Goal: Information Seeking & Learning: Find specific fact

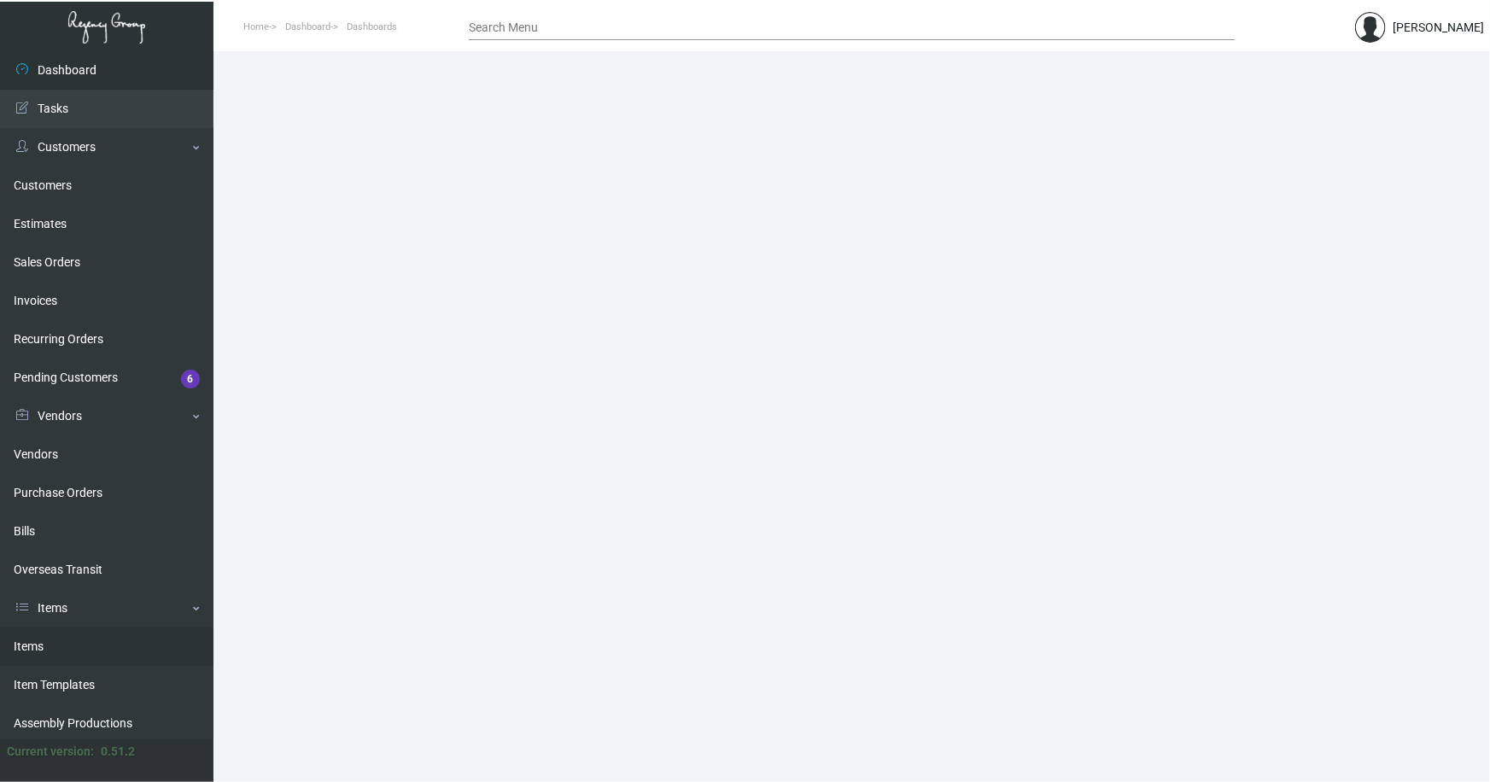
click at [29, 647] on link "Items" at bounding box center [106, 647] width 213 height 38
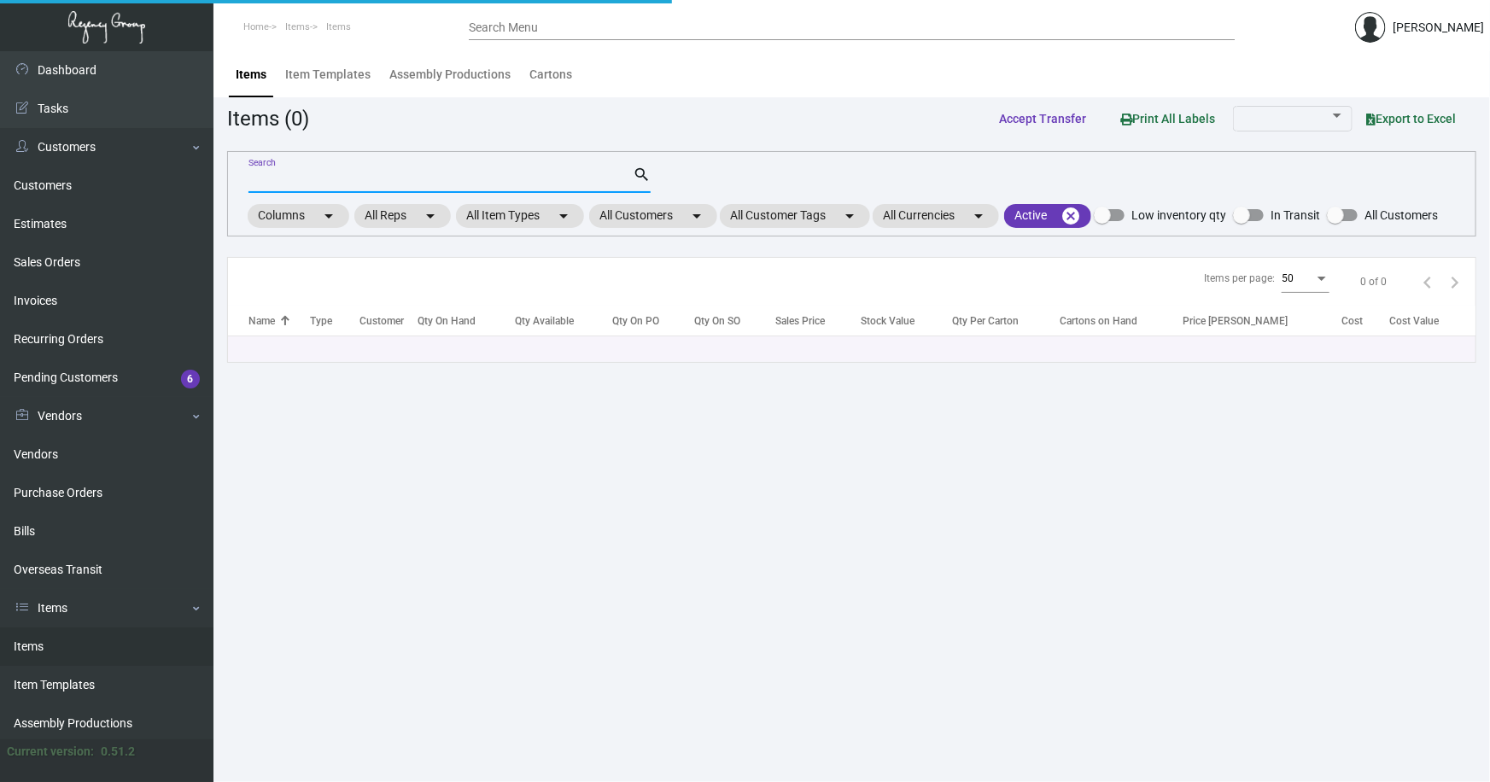
click at [311, 182] on input "Search" at bounding box center [440, 180] width 384 height 14
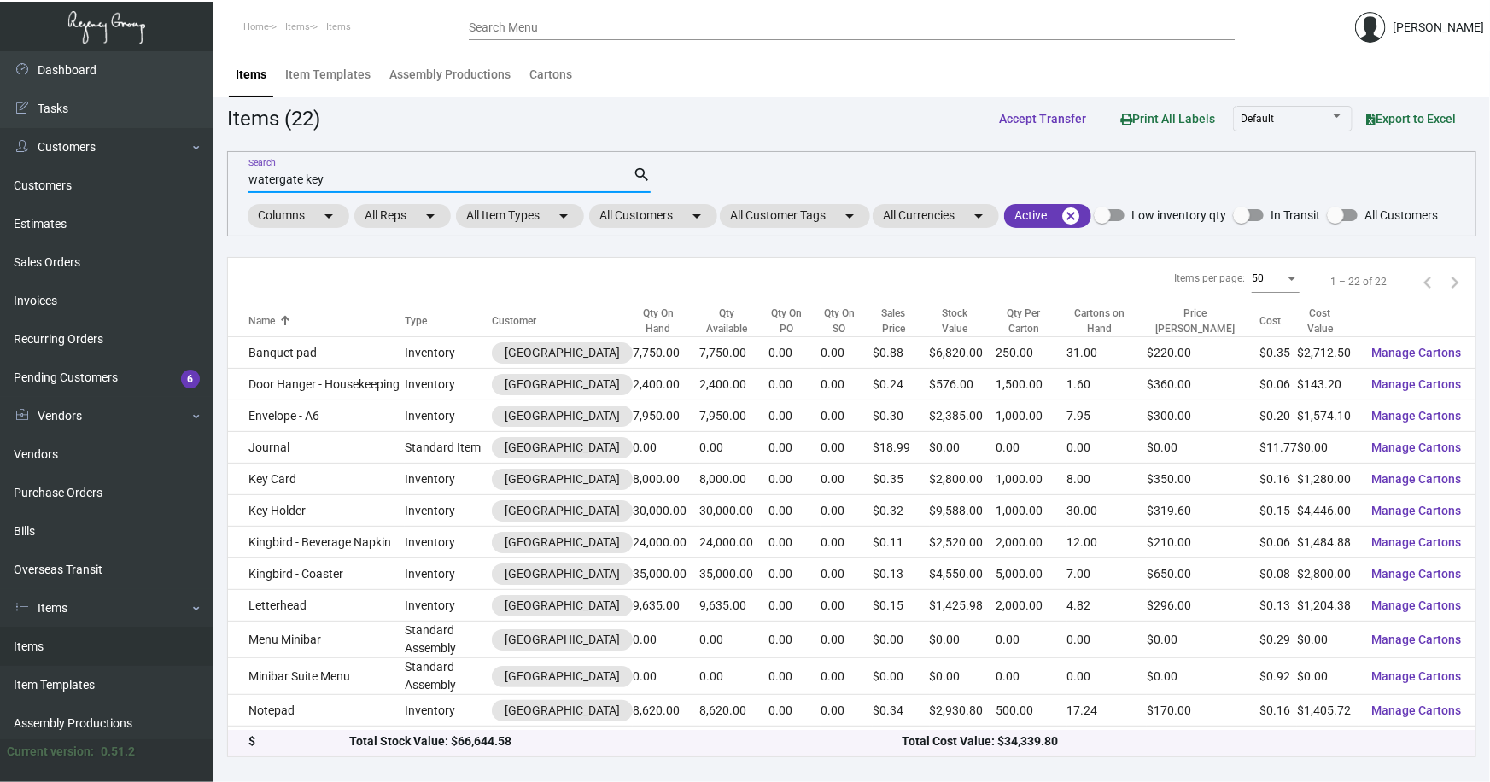
type input "watergate key"
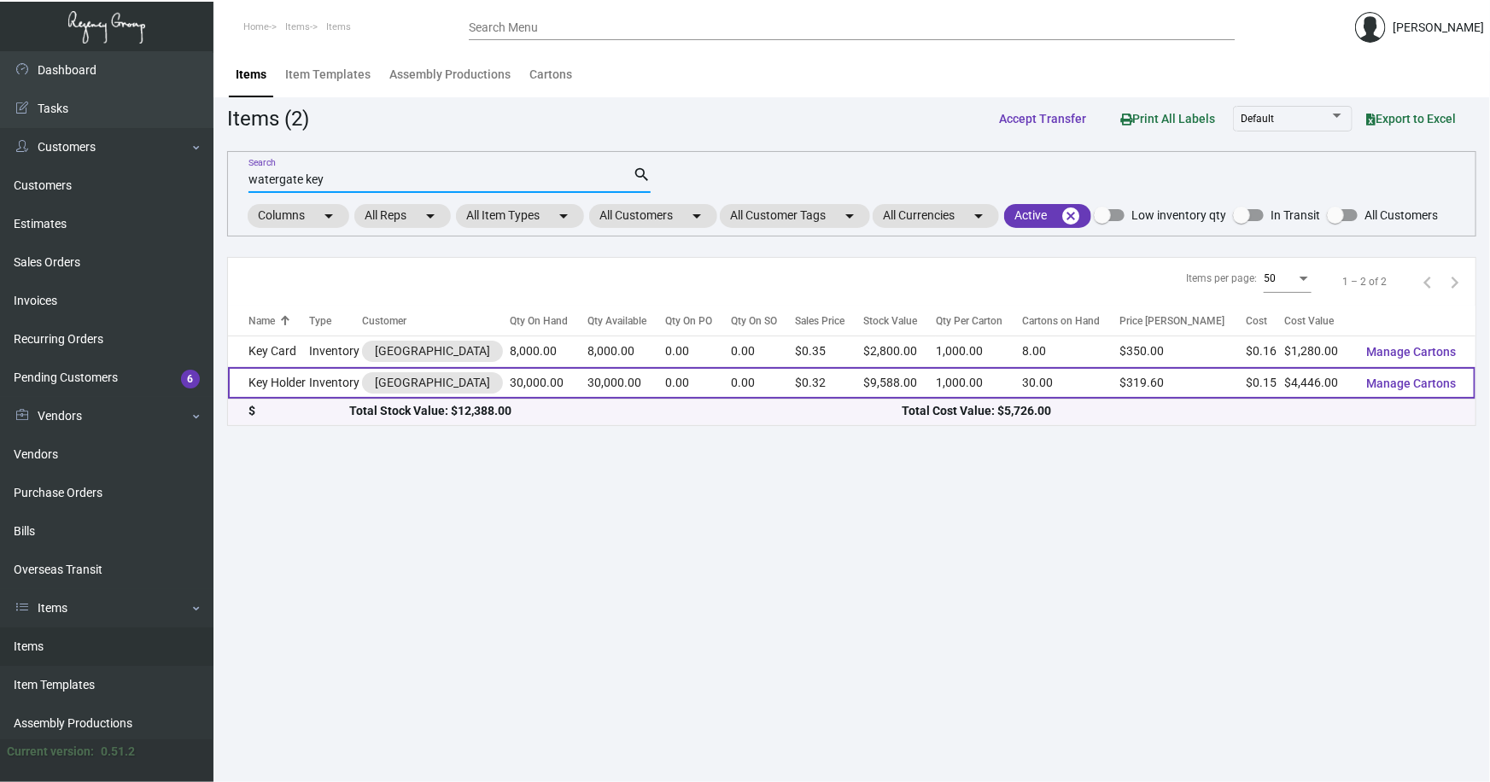
click at [304, 378] on td "Key Holder" at bounding box center [269, 383] width 82 height 32
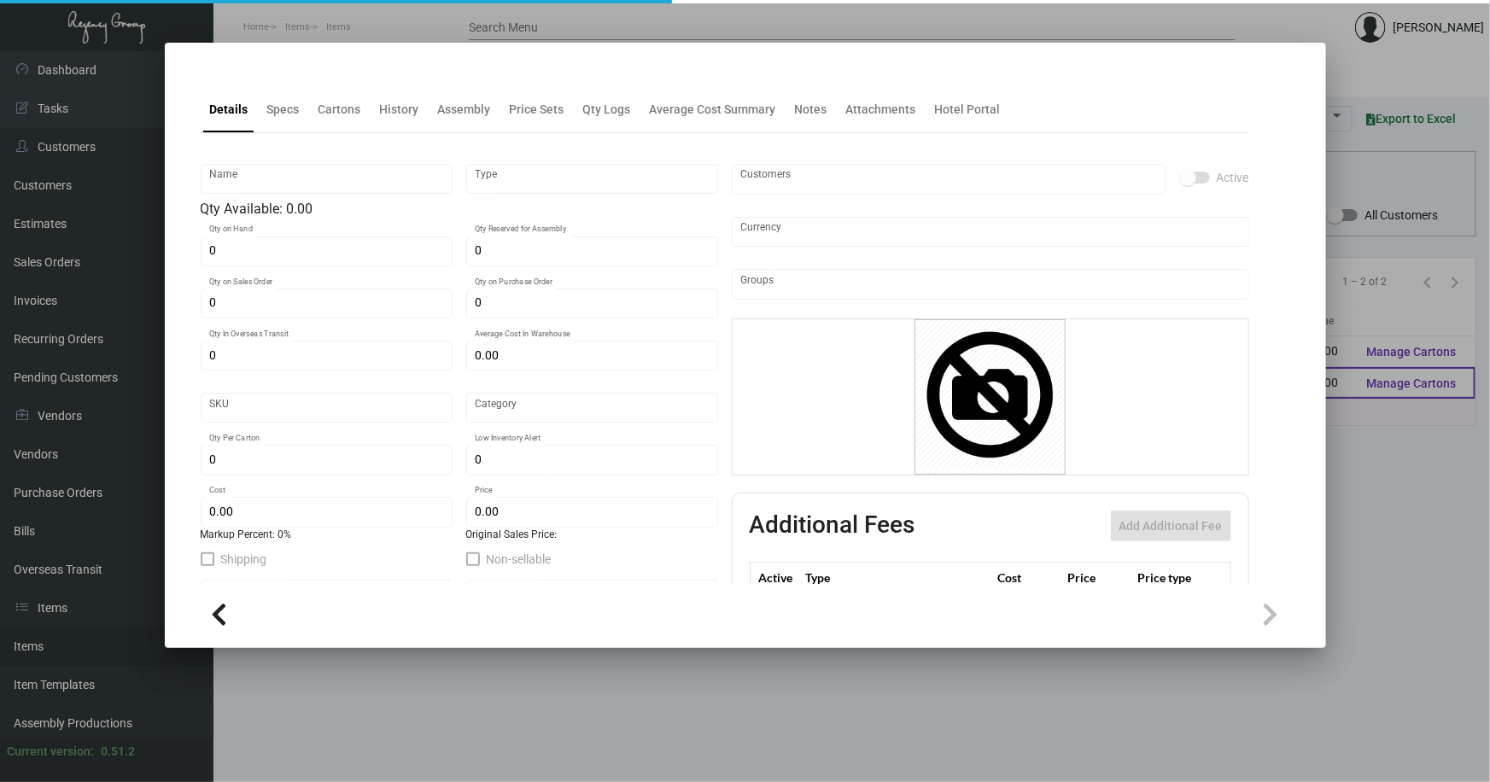
type input "Key Holder"
type input "Inventory"
type input "30,000"
type input "$ 0.15929"
type input "3383"
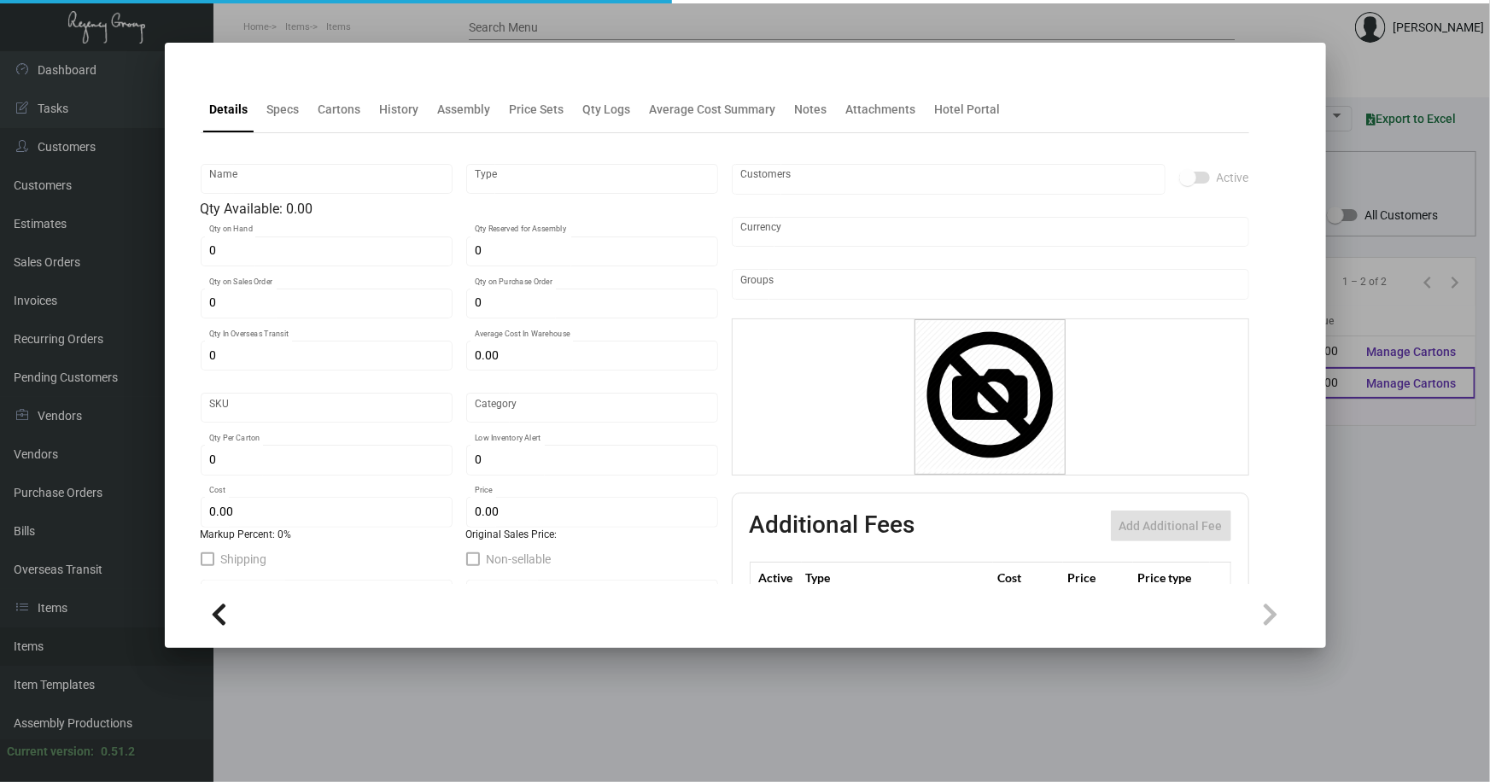
type input "Standard"
type input "1,000"
type input "2,000"
type input "$ 0.1482"
type input "$ 0.3196"
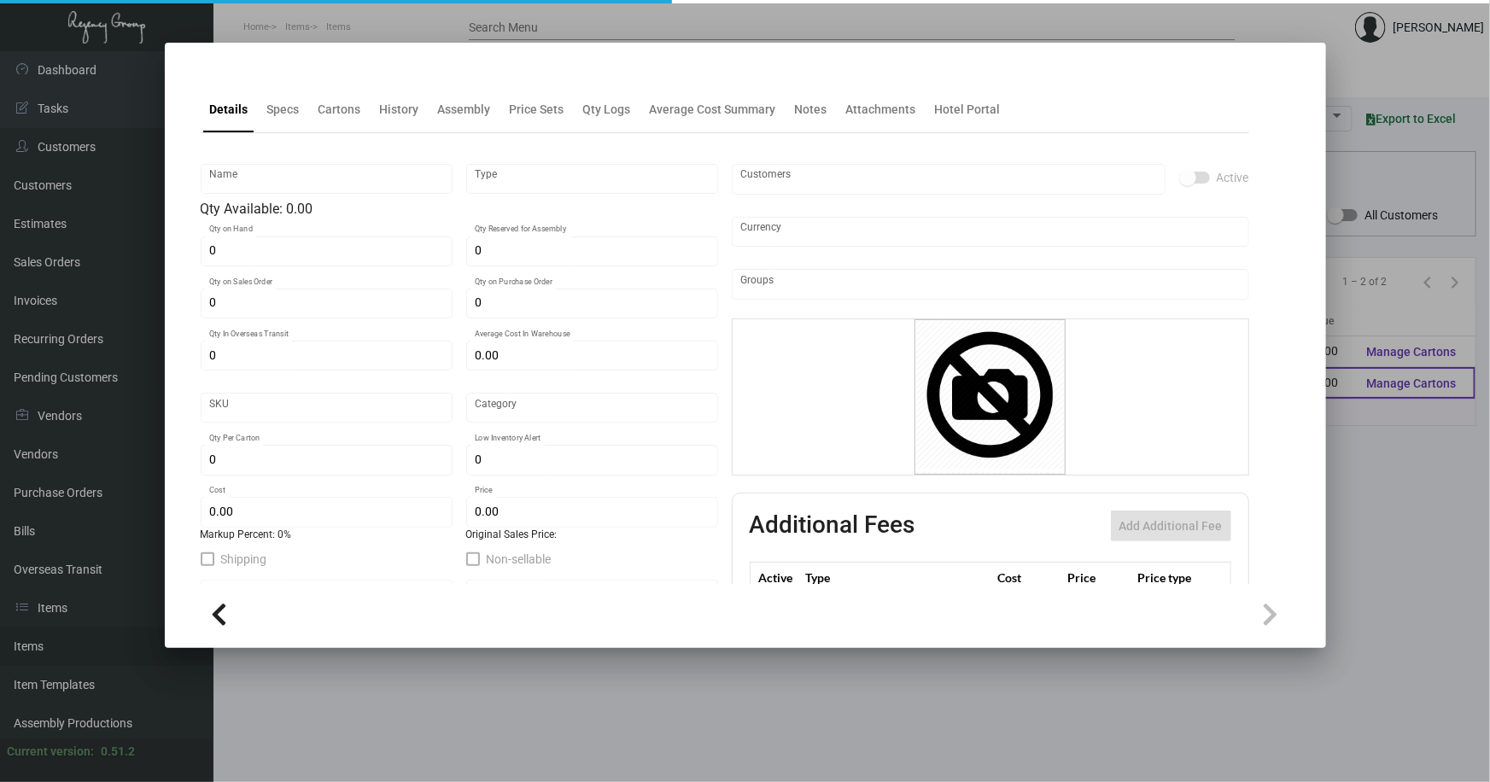
type textarea "Key Holder: Open Size 3.5x7 on Sundance Smooth, 100# Cover Eclipse Black printi…"
checkbox input "true"
type input "United States Dollar $"
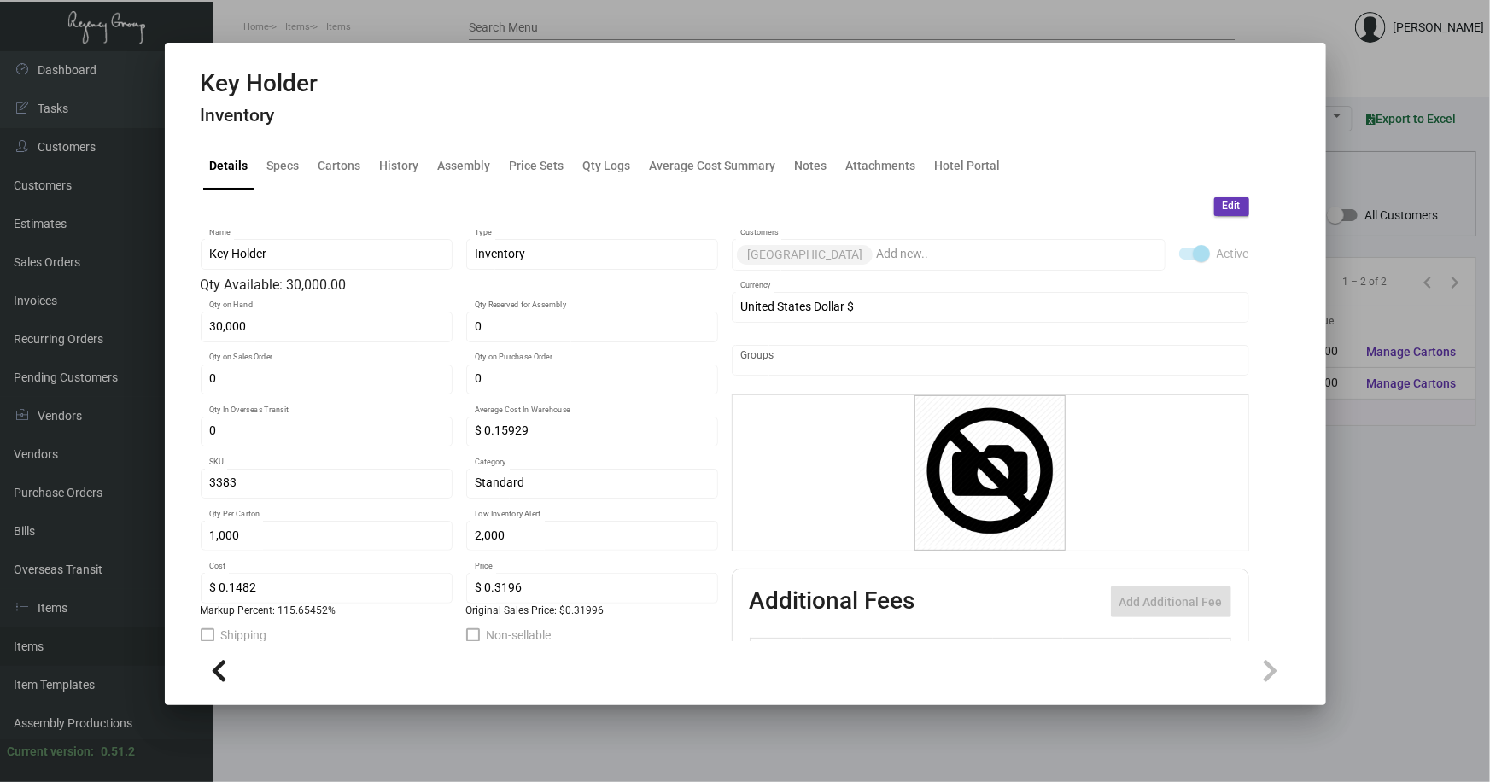
click at [470, 732] on div at bounding box center [745, 391] width 1490 height 782
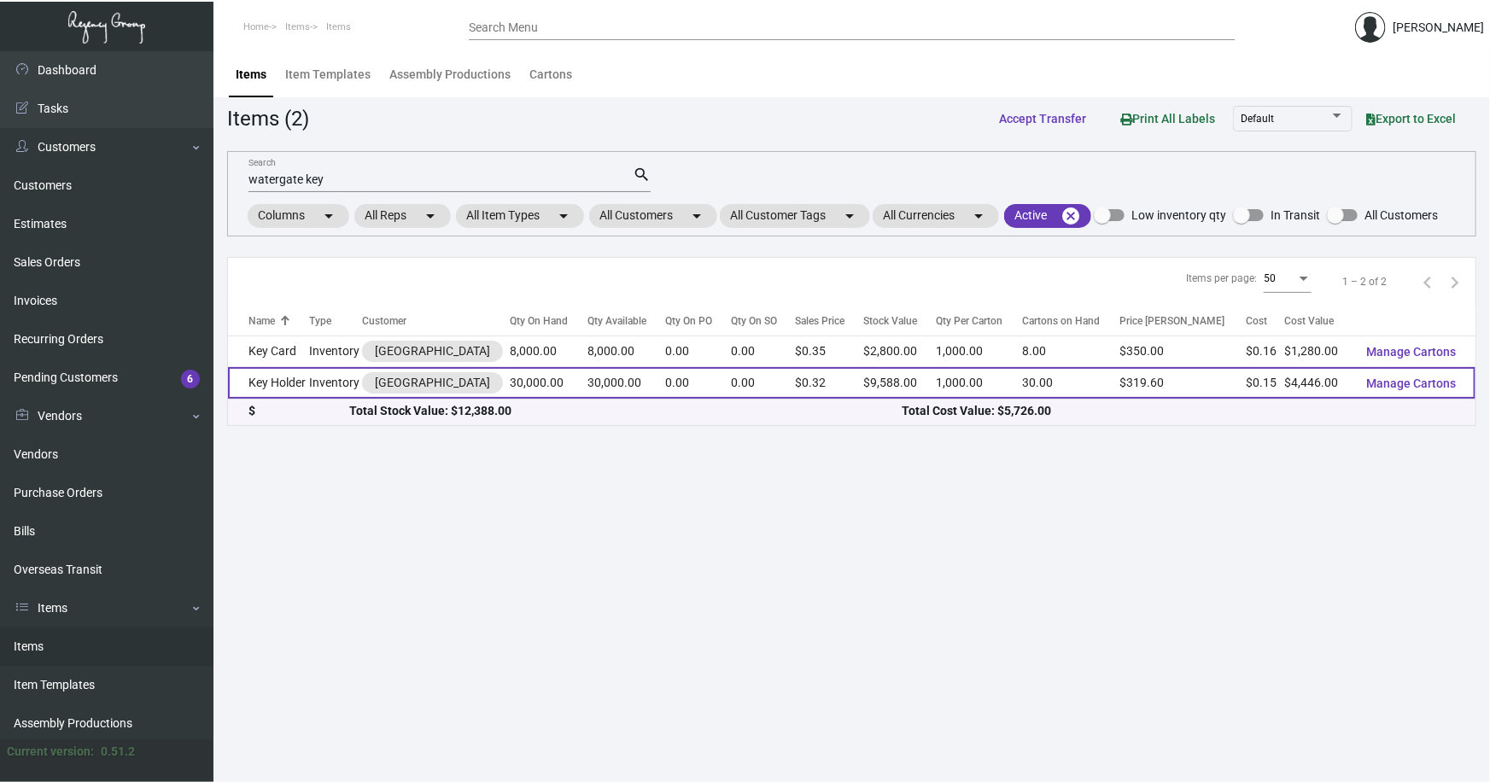
click at [296, 379] on td "Key Holder" at bounding box center [269, 383] width 82 height 32
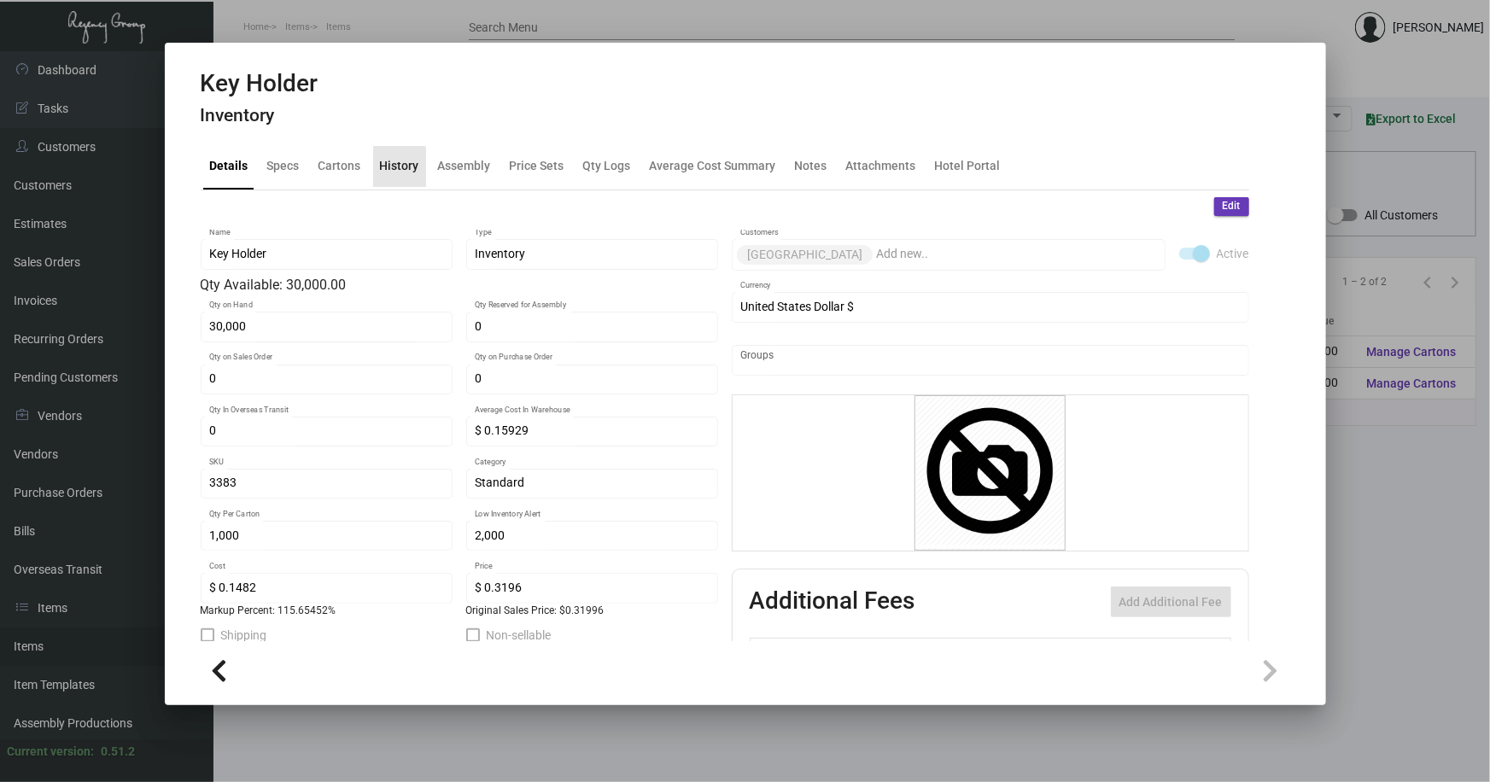
click at [394, 169] on div "History" at bounding box center [399, 166] width 39 height 18
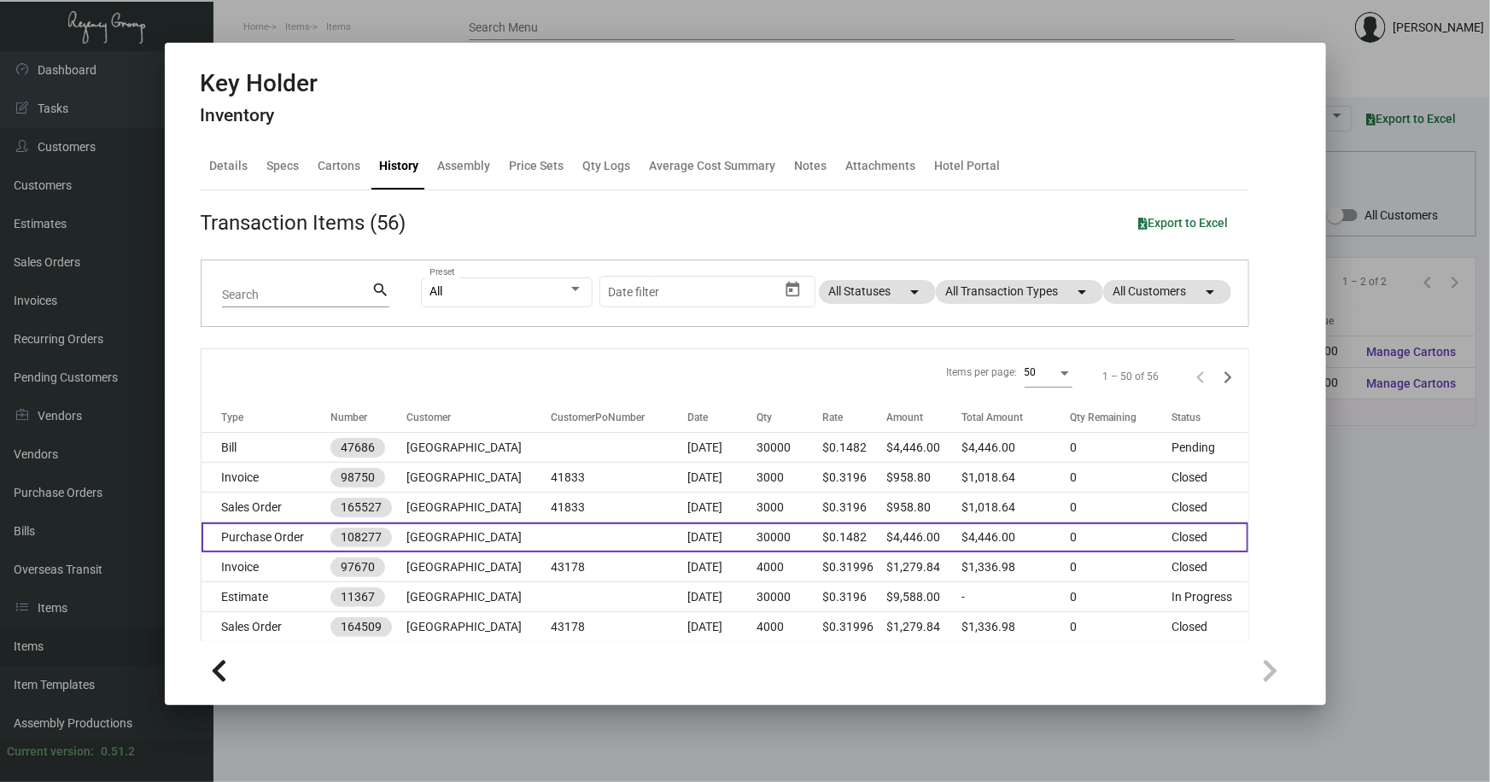
click at [270, 540] on td "Purchase Order" at bounding box center [265, 538] width 129 height 30
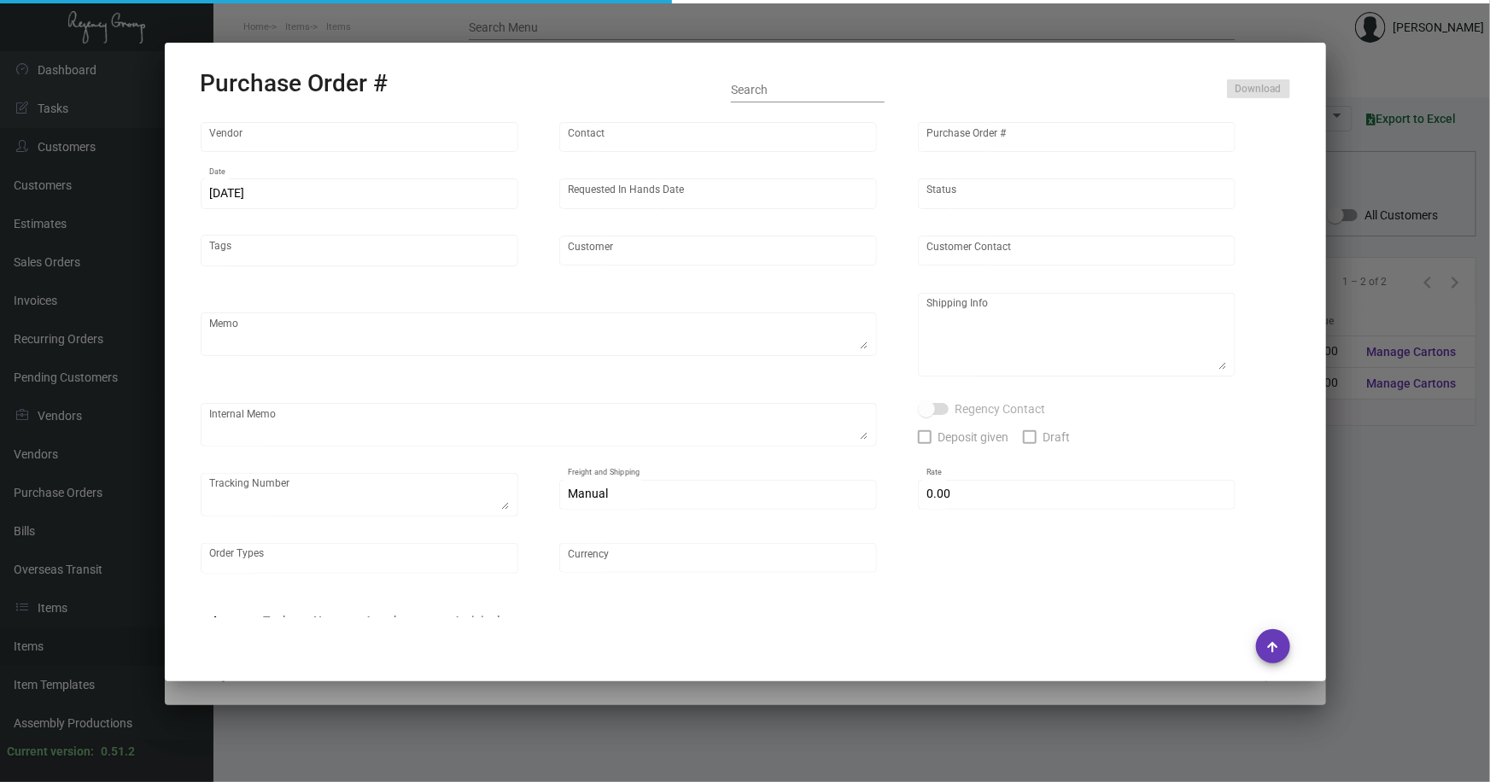
type input "Evergreen Manufacturing"
type input "[PERSON_NAME]"
type input "108277"
type input "[DATE]"
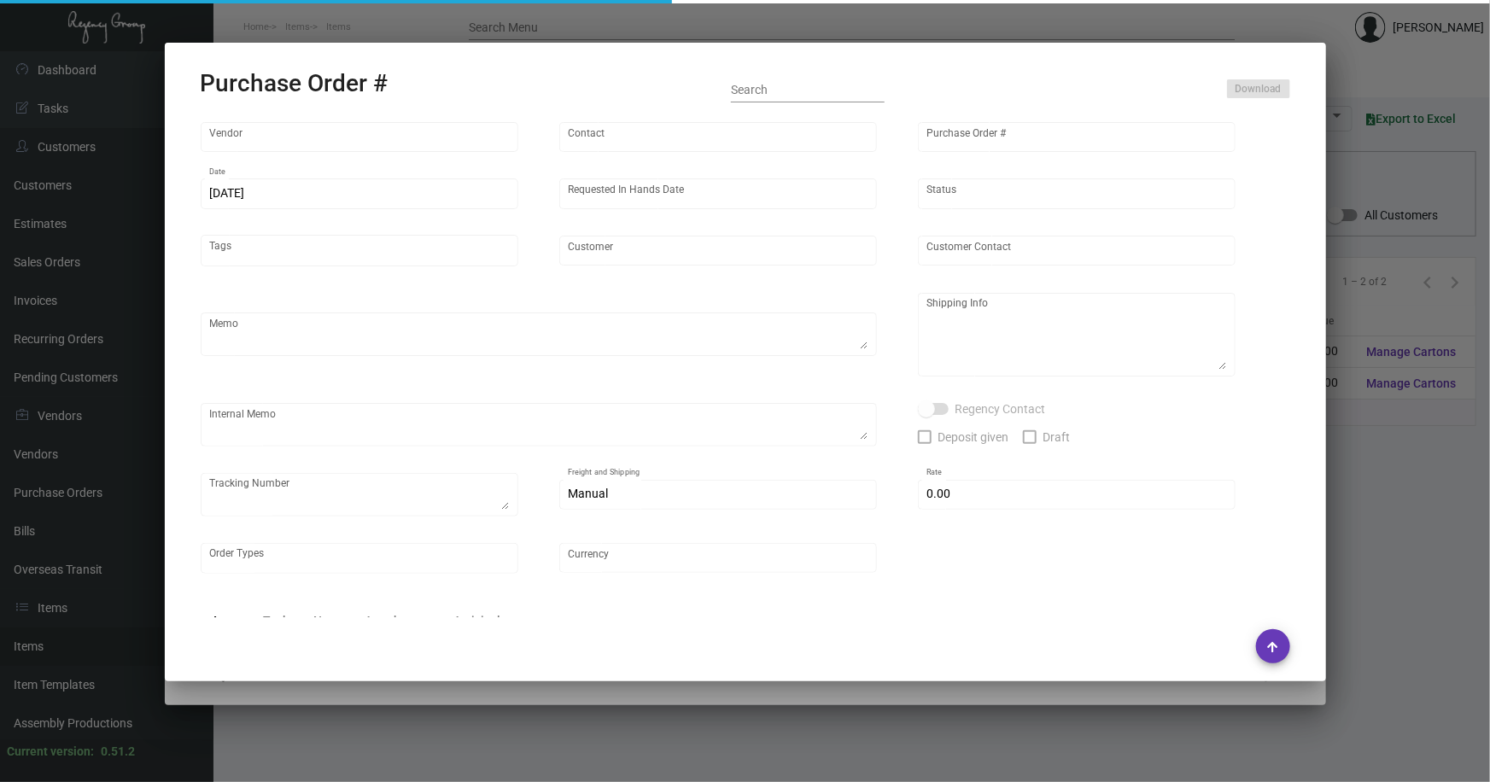
type input "[GEOGRAPHIC_DATA]"
type textarea "PLEASE SEND PDF PROOFS TO OUR ART TEAM ; [EMAIL_ADDRESS][DOMAIN_NAME] WITH ME I…"
type textarea "Regency Group NJ - [PERSON_NAME] [STREET_ADDRESS]"
type textarea "11.11 - Original sample found here @ the NY Office sent to Vendor; 1Z1AY2760399…"
checkbox input "true"
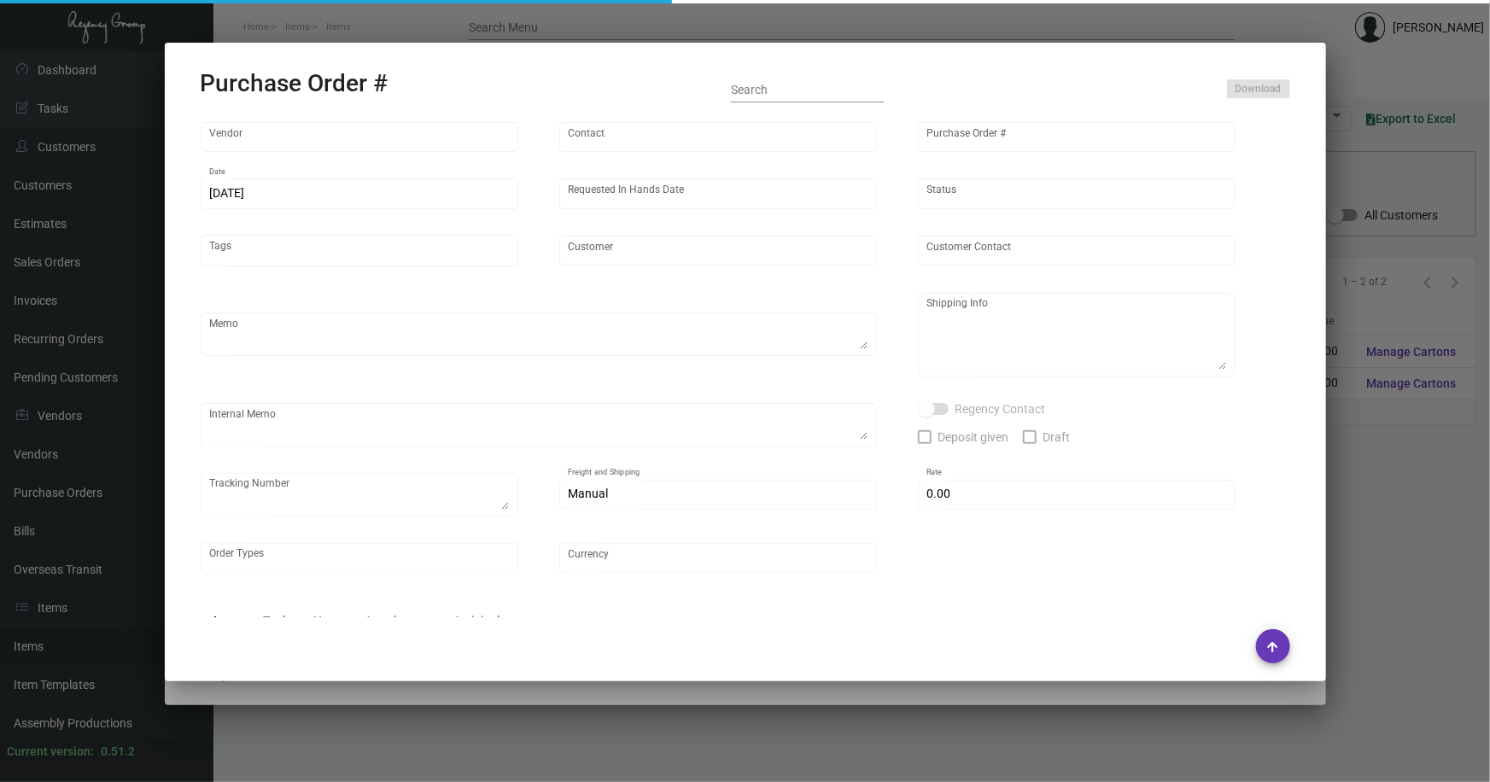
type input "$ 0.00"
type input "United States Dollar $"
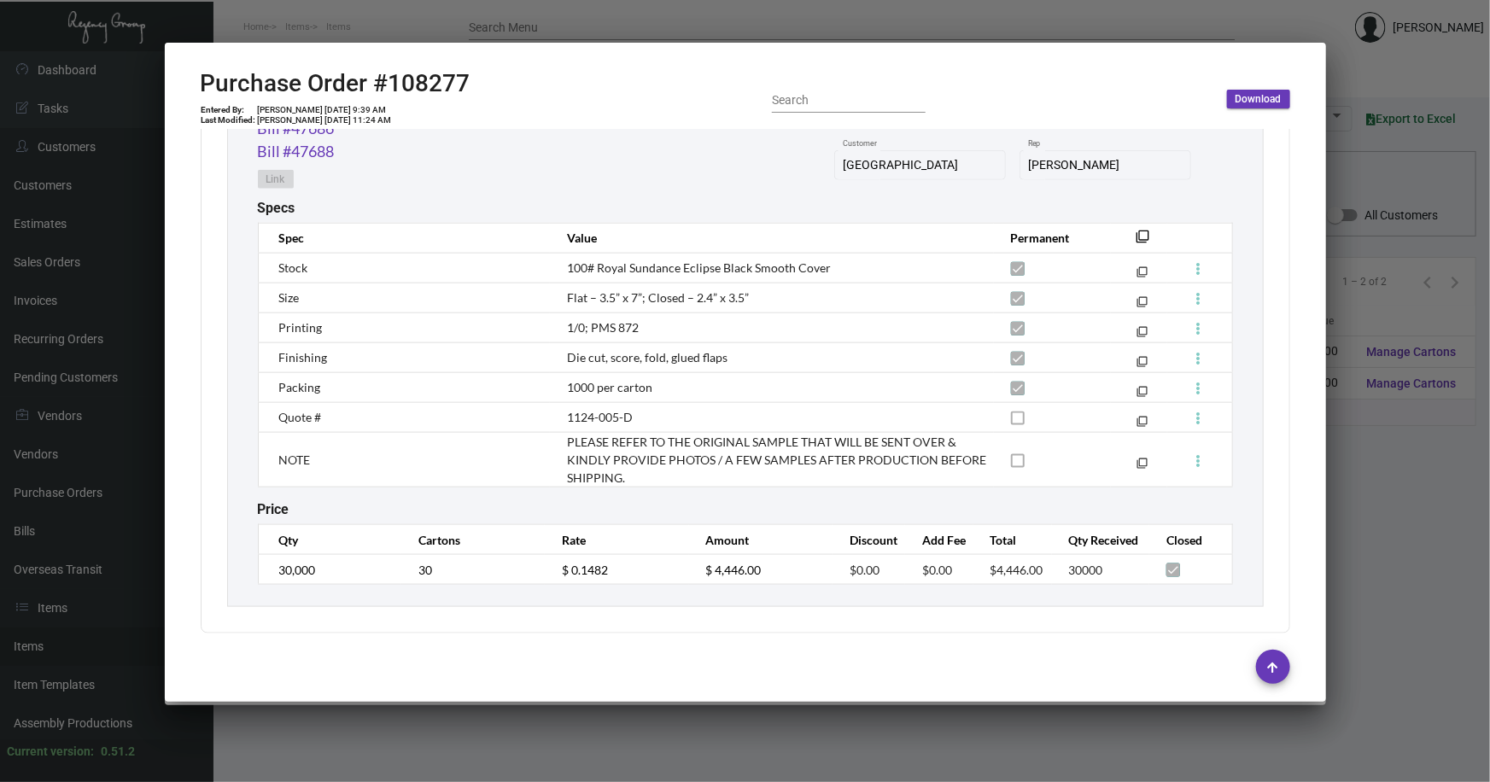
scroll to position [948, 0]
click at [555, 564] on td "$ 0.1482" at bounding box center [616, 569] width 143 height 30
click at [1347, 482] on div at bounding box center [745, 391] width 1490 height 782
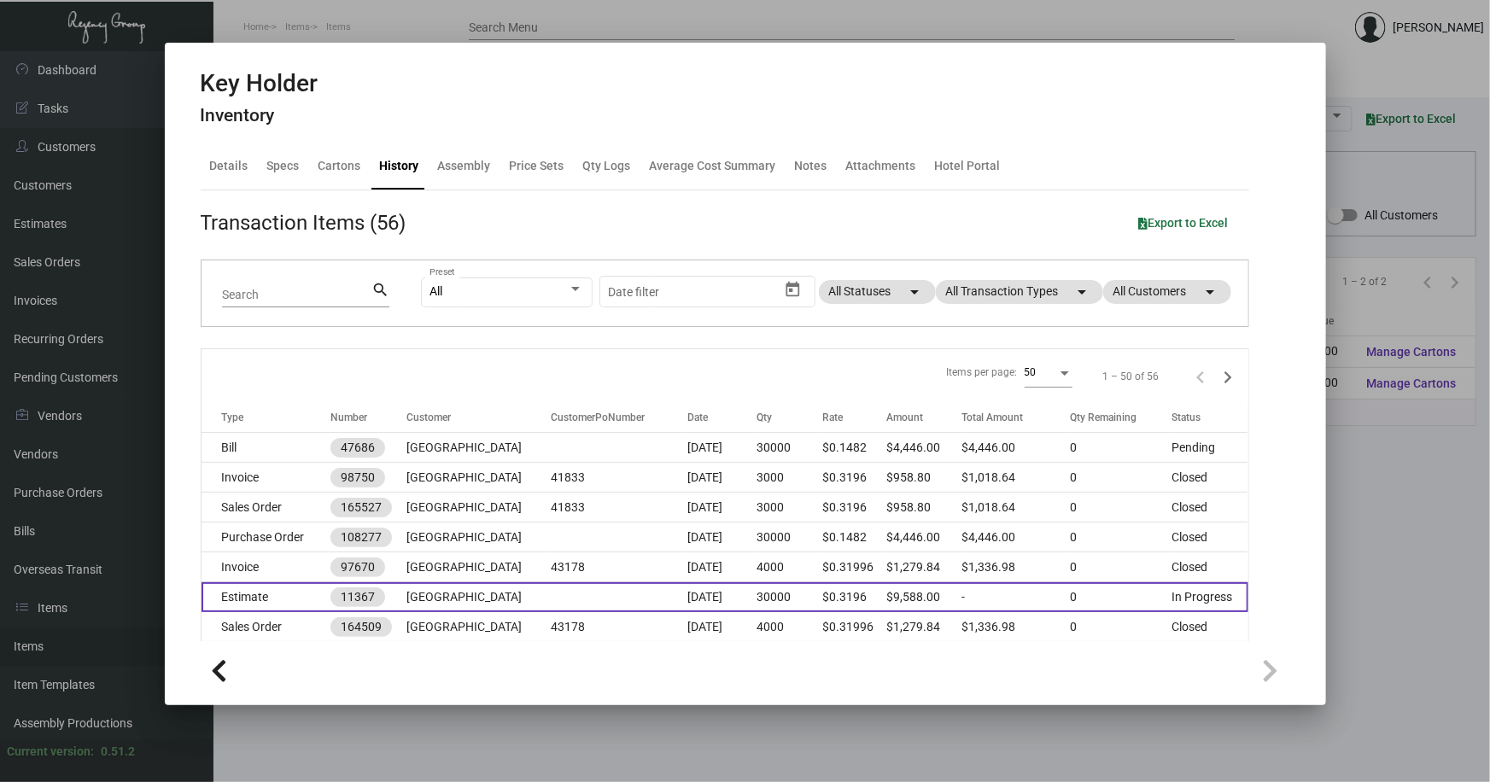
click at [262, 597] on td "Estimate" at bounding box center [265, 597] width 129 height 30
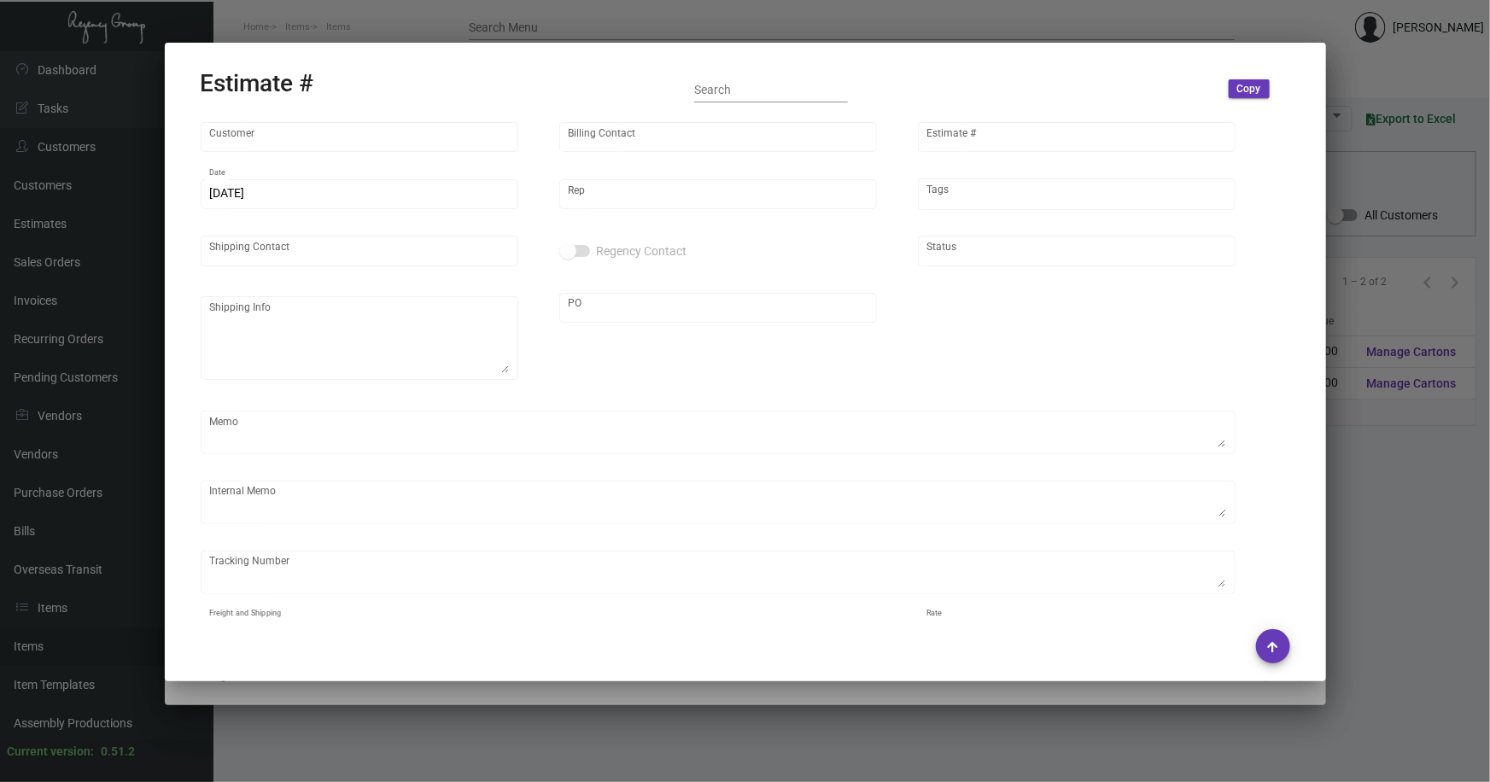
type input "[GEOGRAPHIC_DATA]"
type input "[PERSON_NAME]"
type input "11367"
type input "[DATE]"
type input "[PERSON_NAME]"
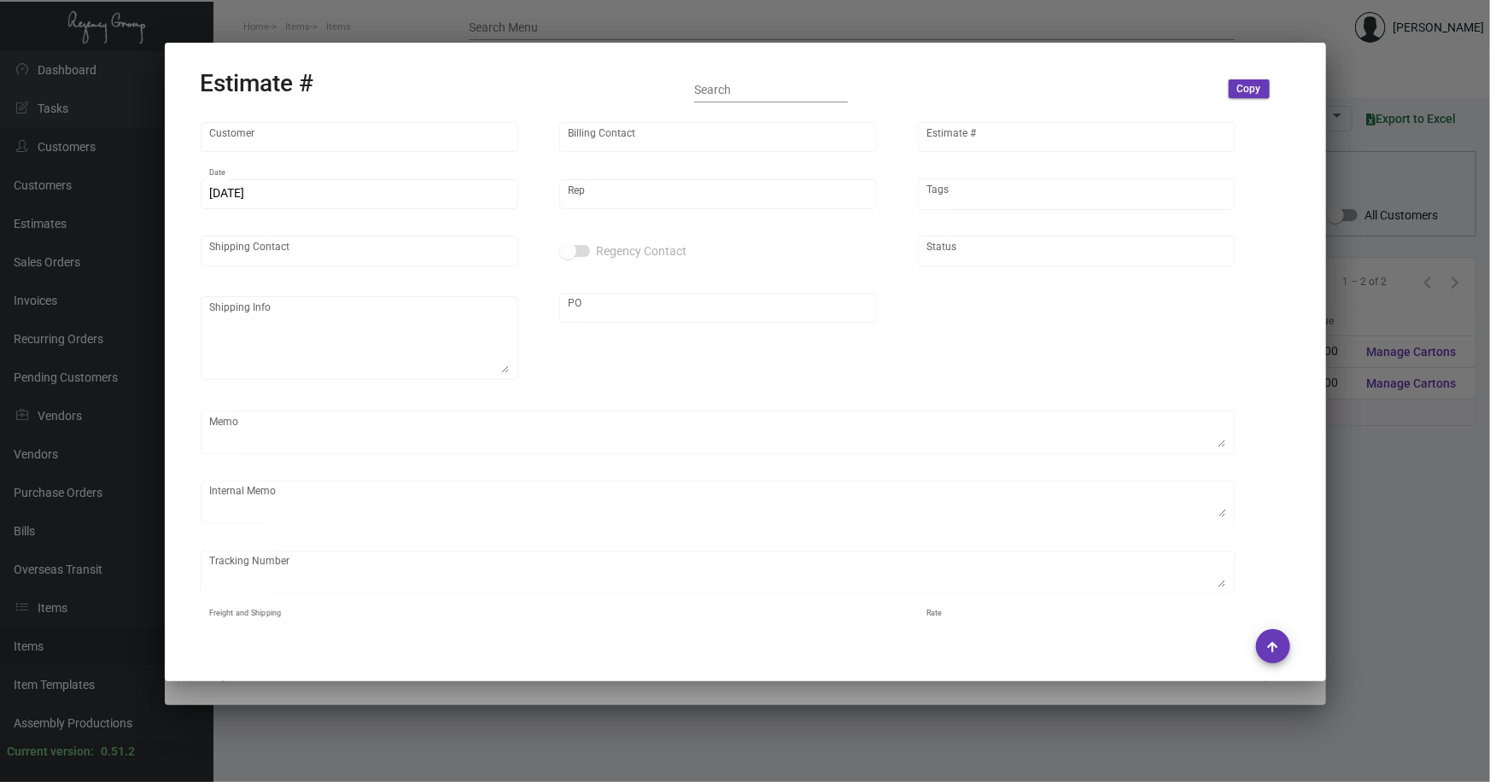
type input "[PERSON_NAME]"
type input "United States Dollar $"
type input "$ 0.00"
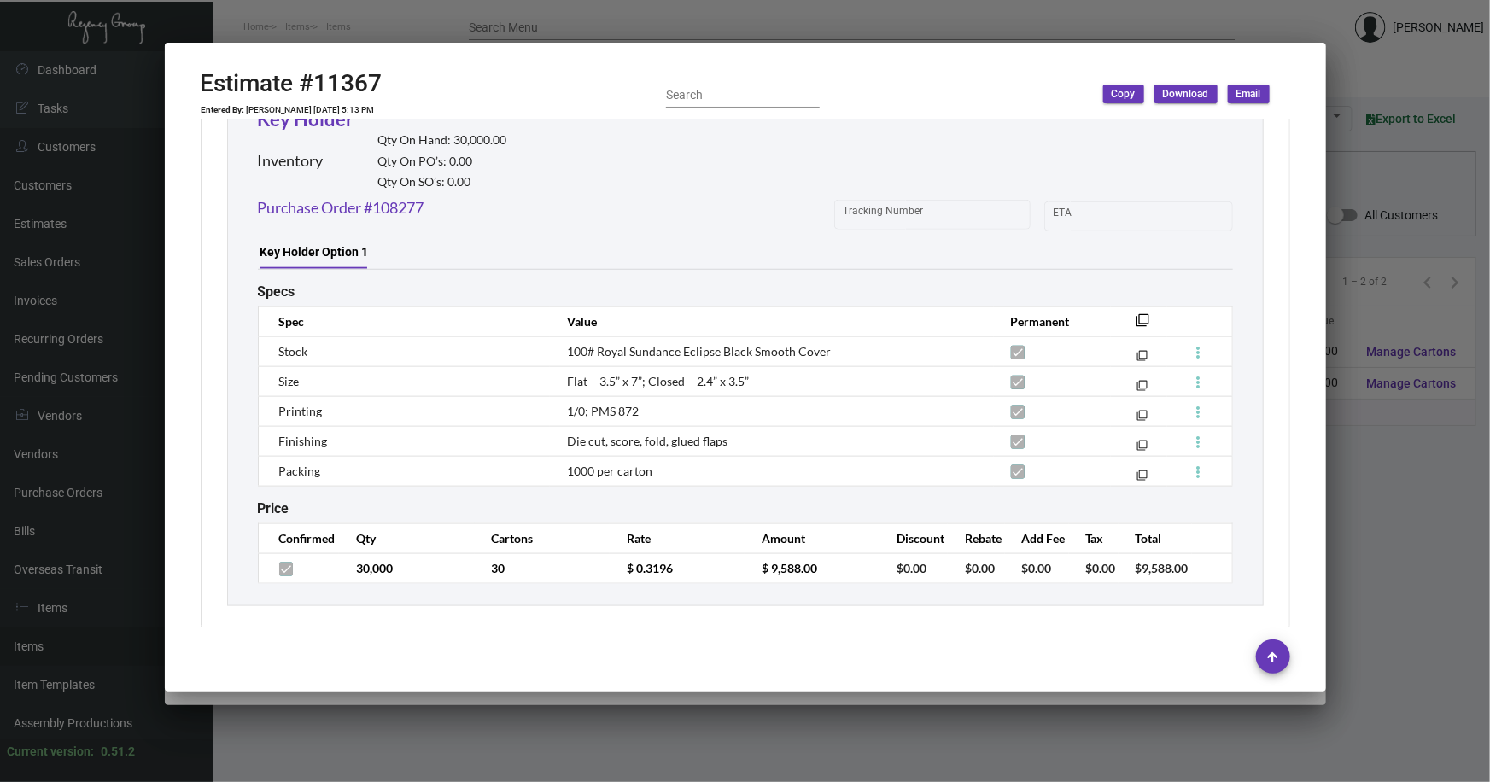
scroll to position [965, 0]
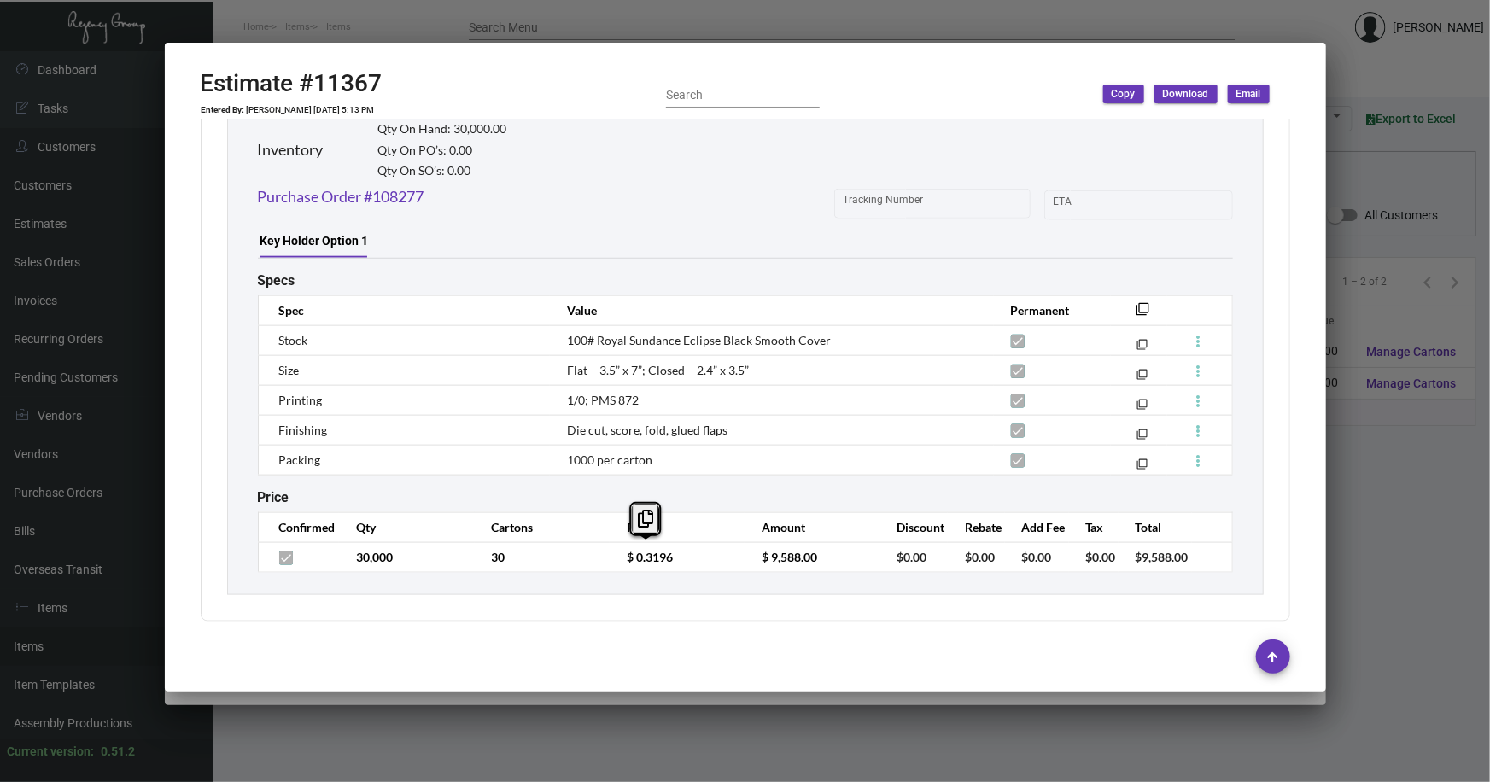
click at [616, 560] on td "$ 0.3196" at bounding box center [677, 557] width 135 height 30
click at [1355, 505] on div at bounding box center [745, 391] width 1490 height 782
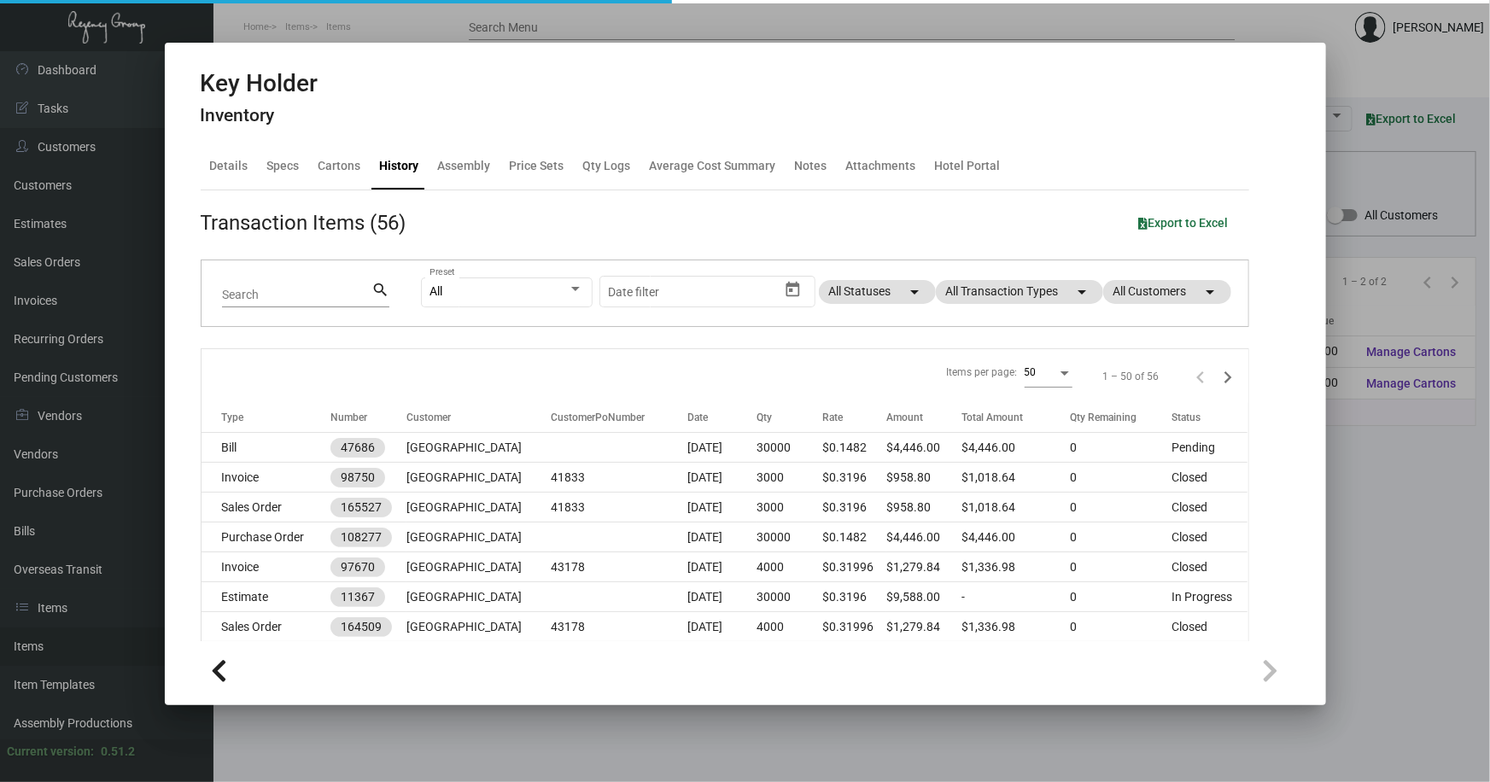
click at [1354, 505] on div at bounding box center [745, 391] width 1490 height 782
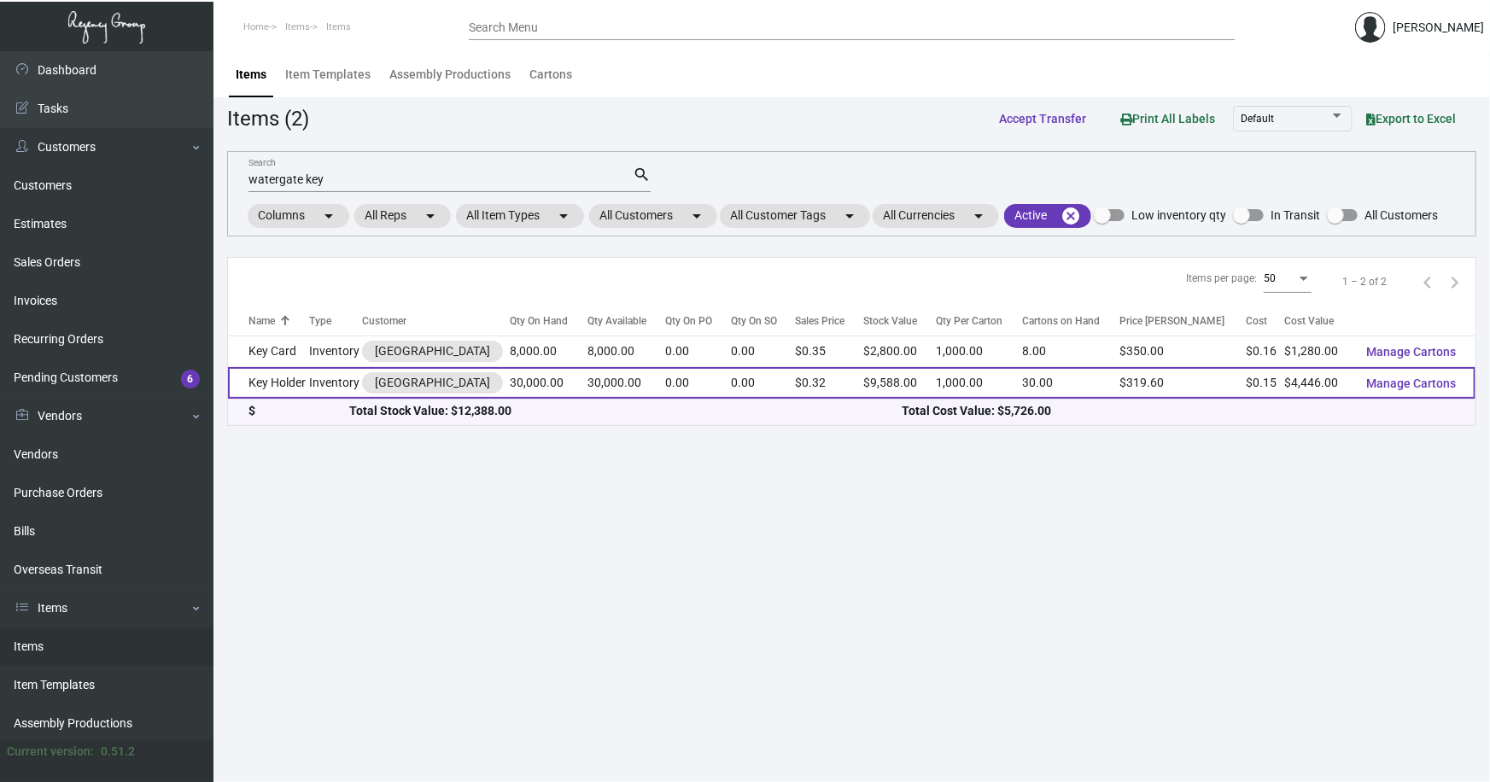
click at [282, 388] on td "Key Holder" at bounding box center [269, 383] width 82 height 32
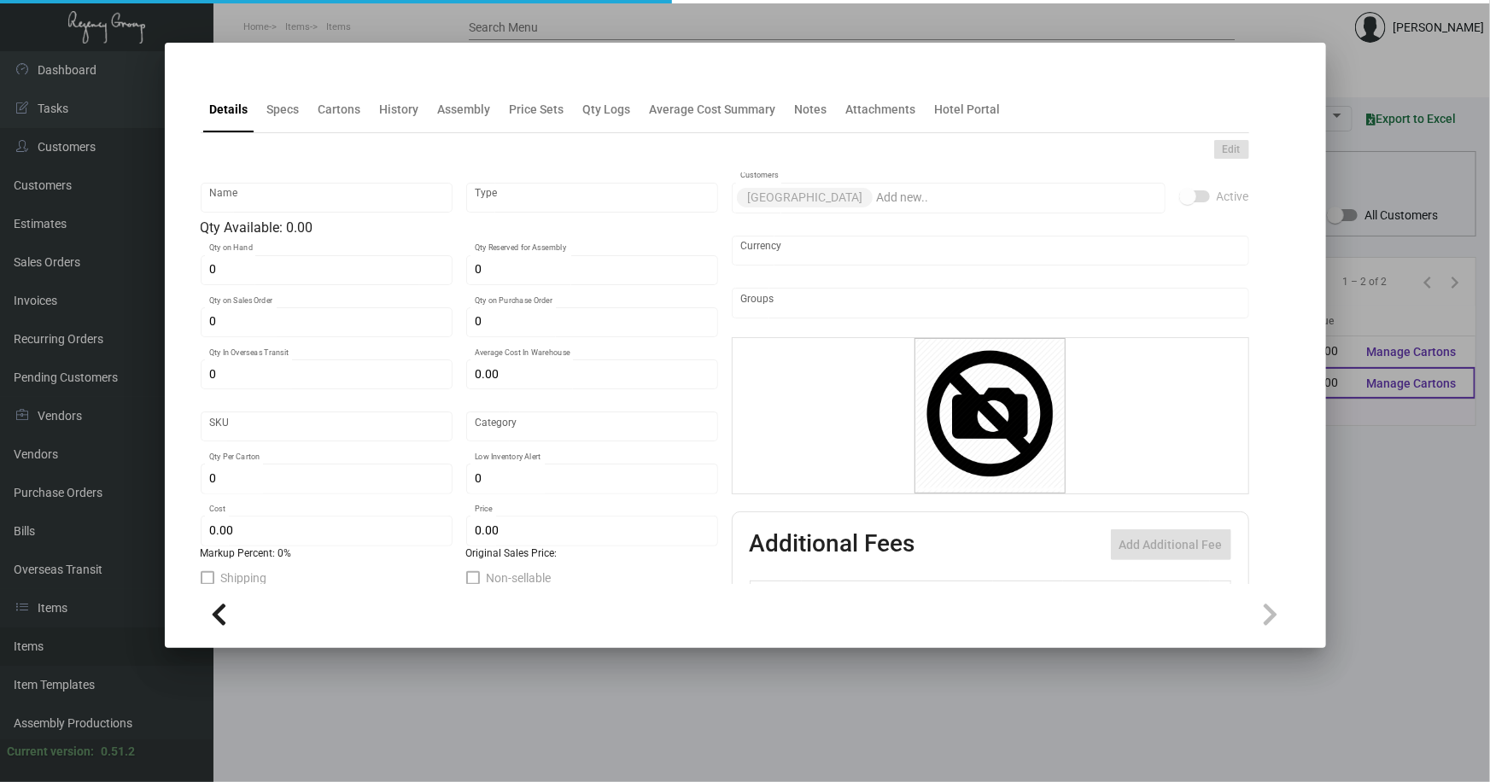
type input "Key Holder"
type input "Inventory"
type input "30,000"
type input "$ 0.15929"
type input "3383"
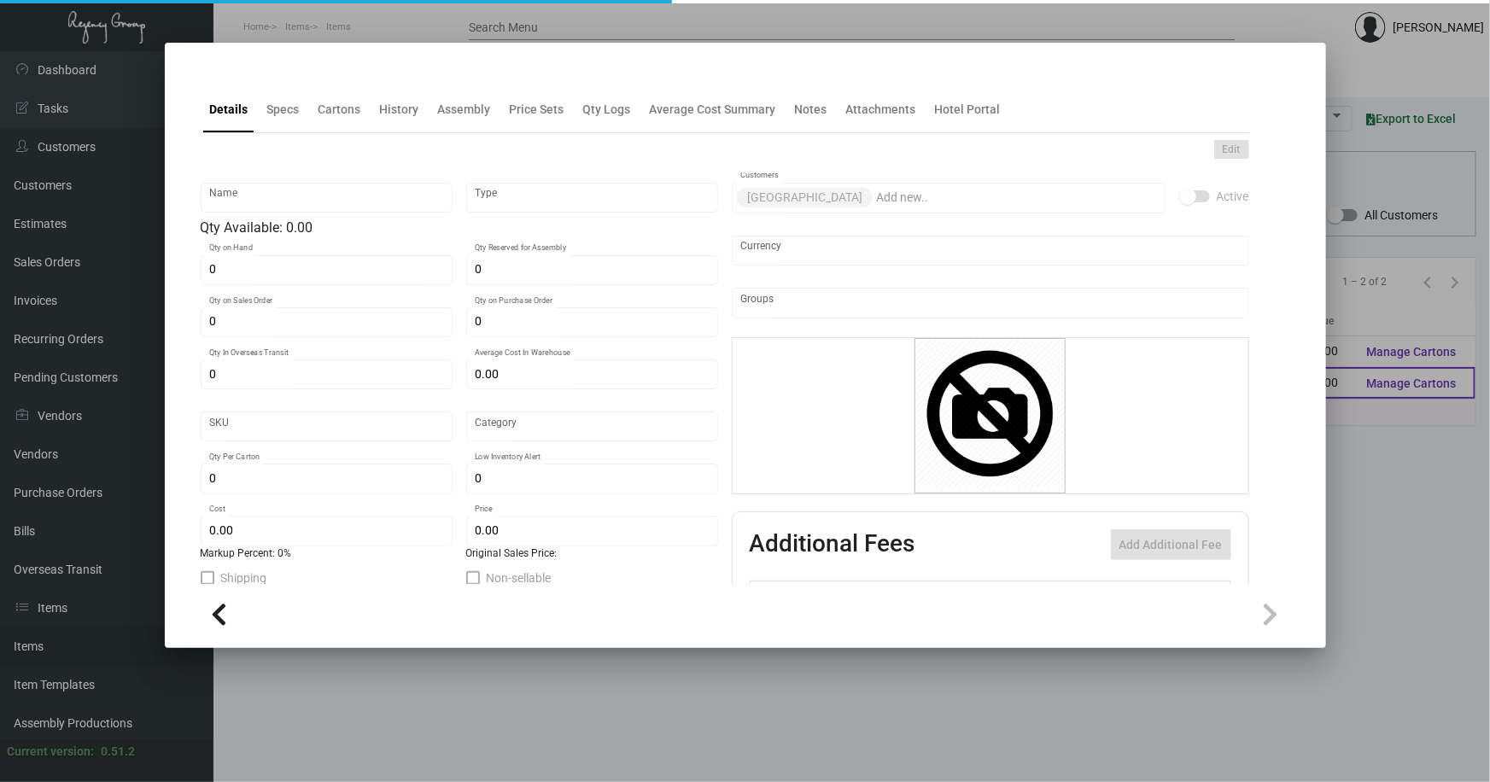
type input "Standard"
type input "1,000"
type input "2,000"
type input "$ 0.1482"
type input "$ 0.3196"
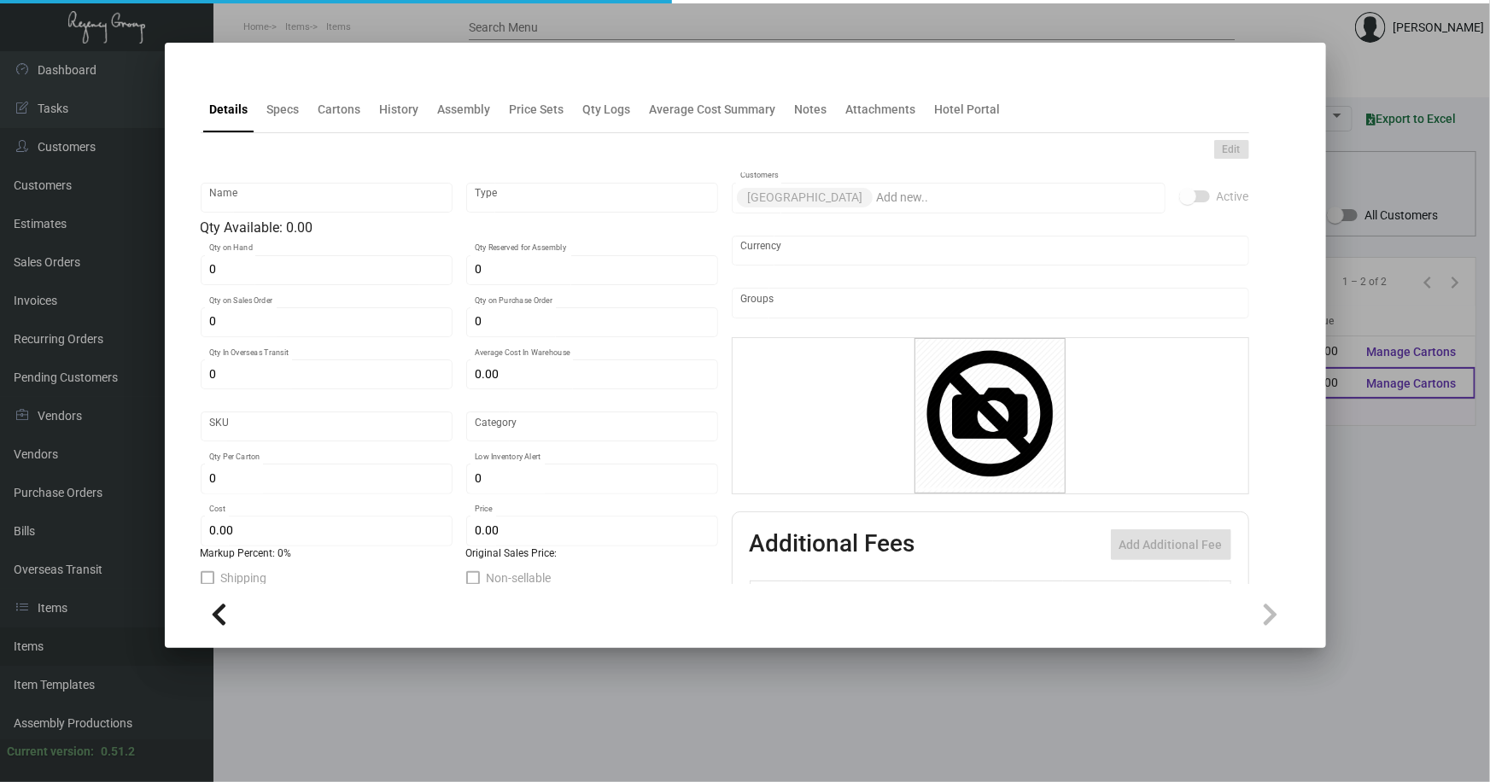
type textarea "Key Holder: Open Size 3.5x7 on Sundance Smooth, 100# Cover Eclipse Black printi…"
checkbox input "true"
type input "United States Dollar $"
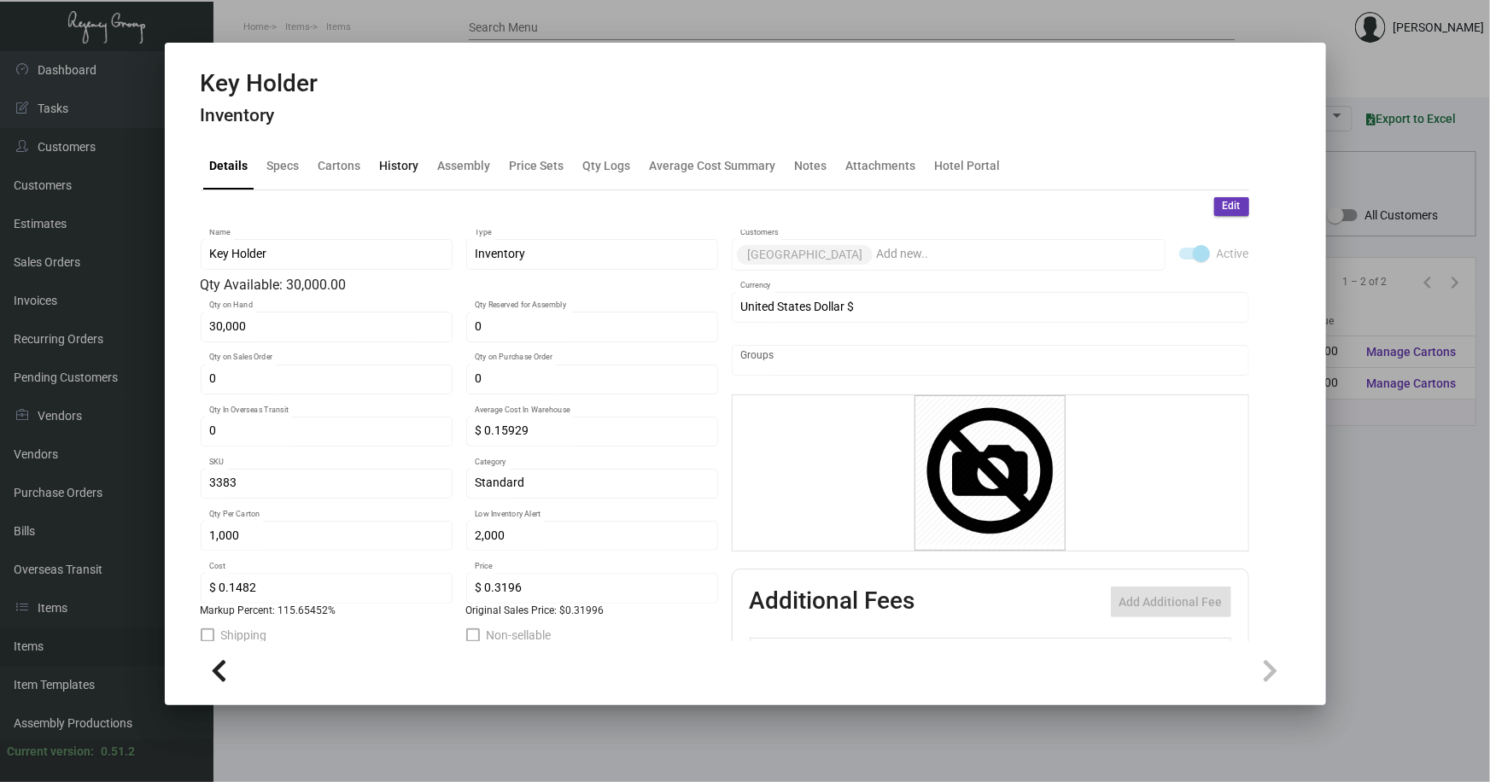
click at [394, 166] on div "History" at bounding box center [399, 166] width 39 height 18
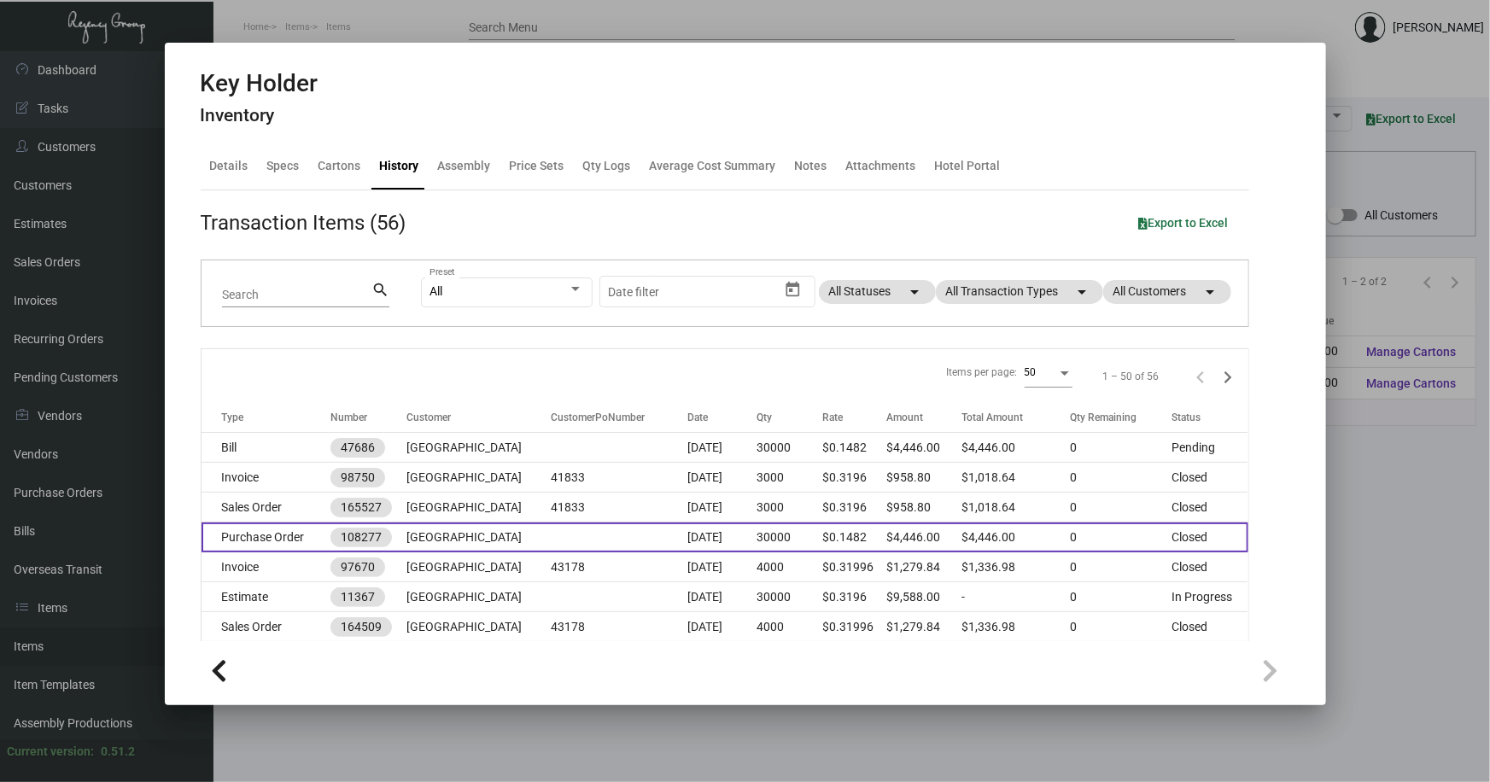
click at [248, 541] on td "Purchase Order" at bounding box center [265, 538] width 129 height 30
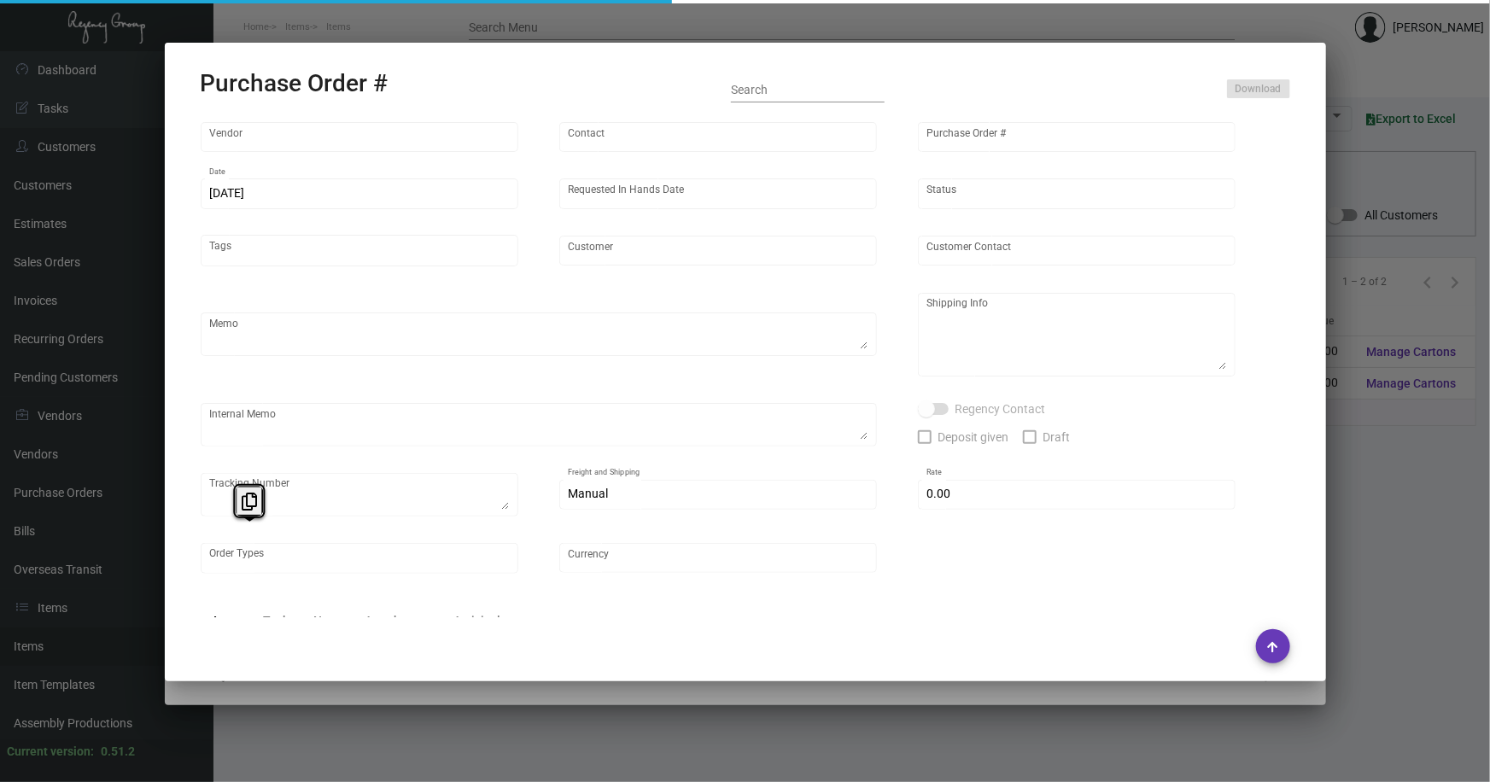
type input "Evergreen Manufacturing"
type input "[PERSON_NAME]"
type input "108277"
type input "[DATE]"
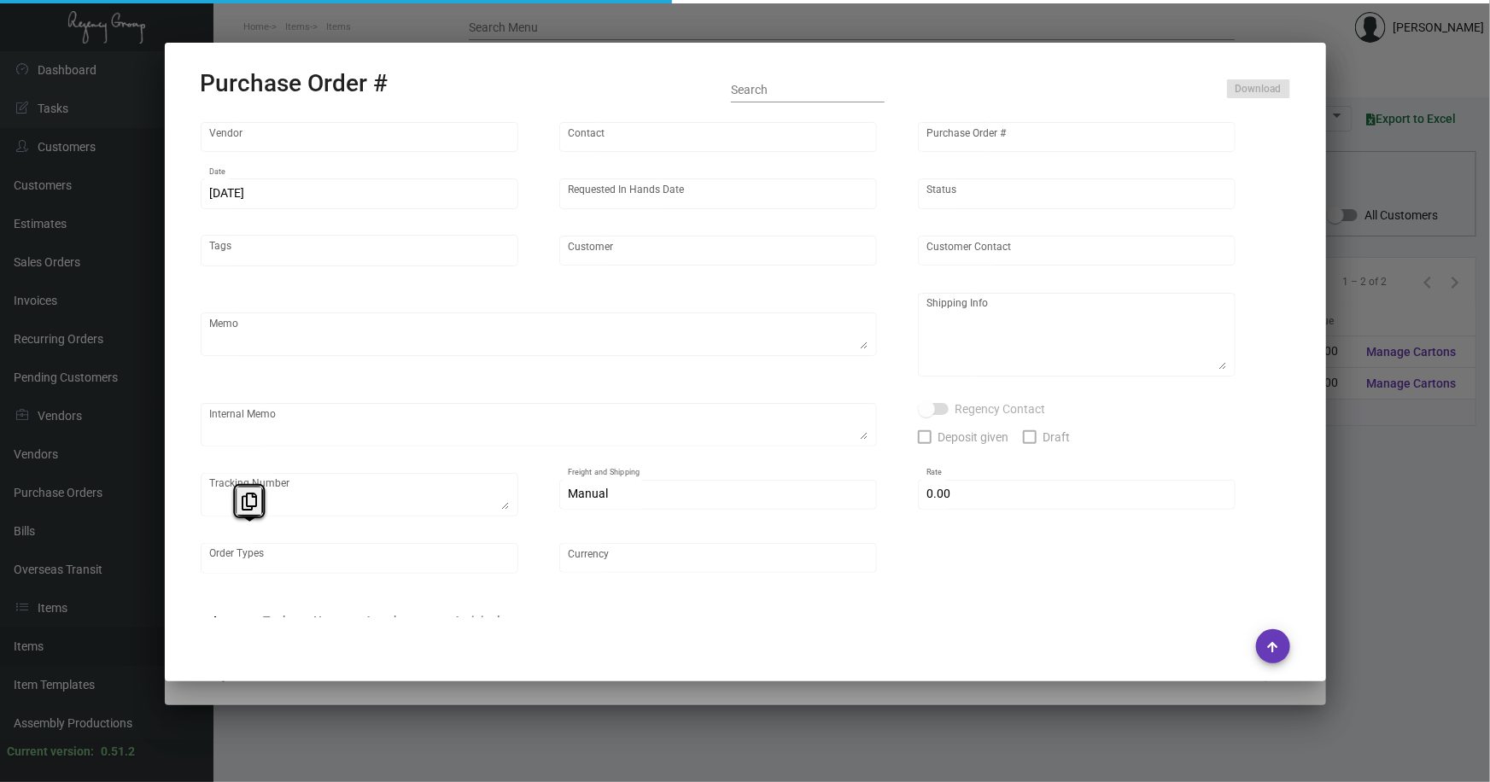
type input "[GEOGRAPHIC_DATA]"
type textarea "PLEASE SEND PDF PROOFS TO OUR ART TEAM ; [EMAIL_ADDRESS][DOMAIN_NAME] WITH ME I…"
type textarea "Regency Group NJ - [PERSON_NAME] [STREET_ADDRESS]"
type textarea "11.11 - Original sample found here @ the NY Office sent to Vendor; 1Z1AY2760399…"
checkbox input "true"
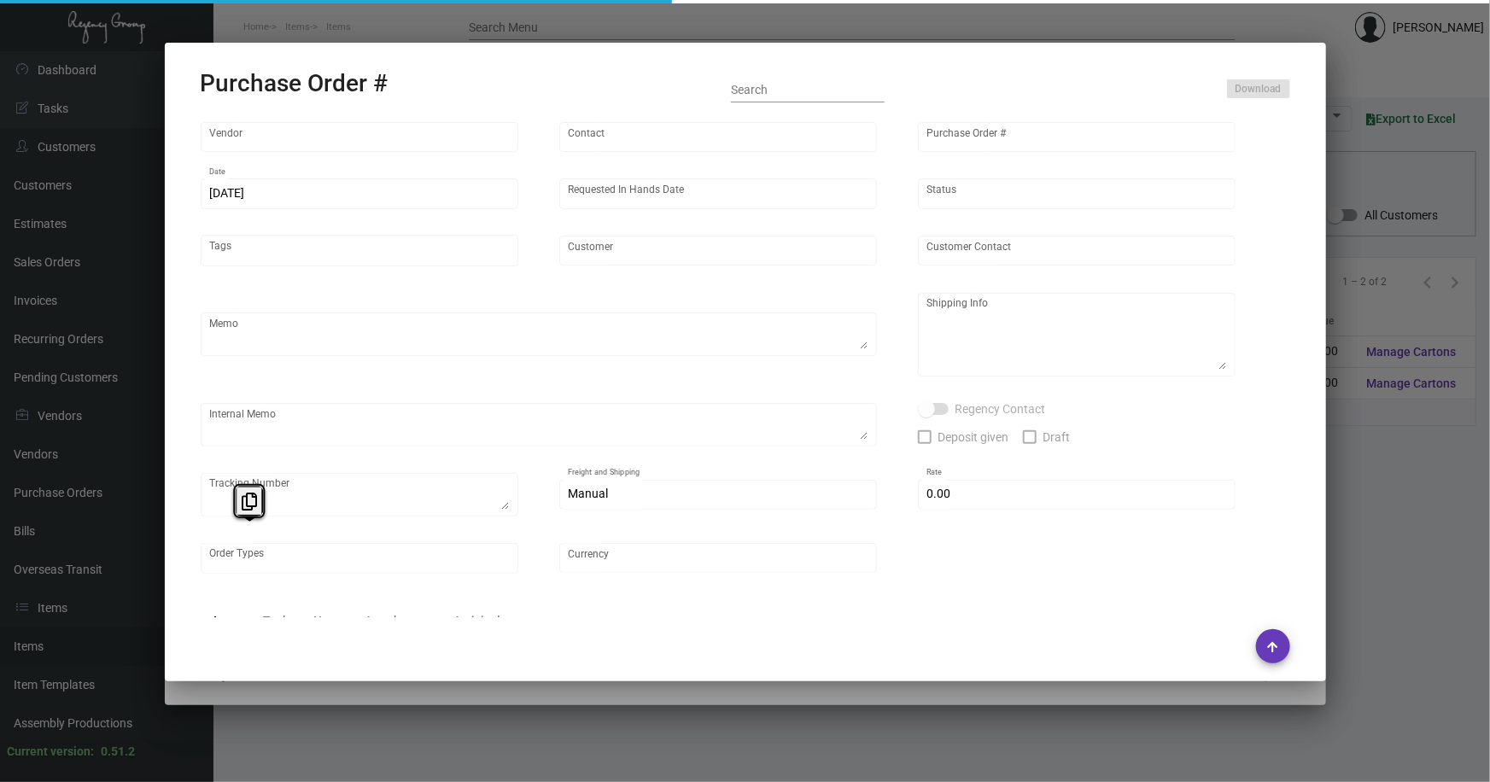
type input "$ 0.00"
type input "United States Dollar $"
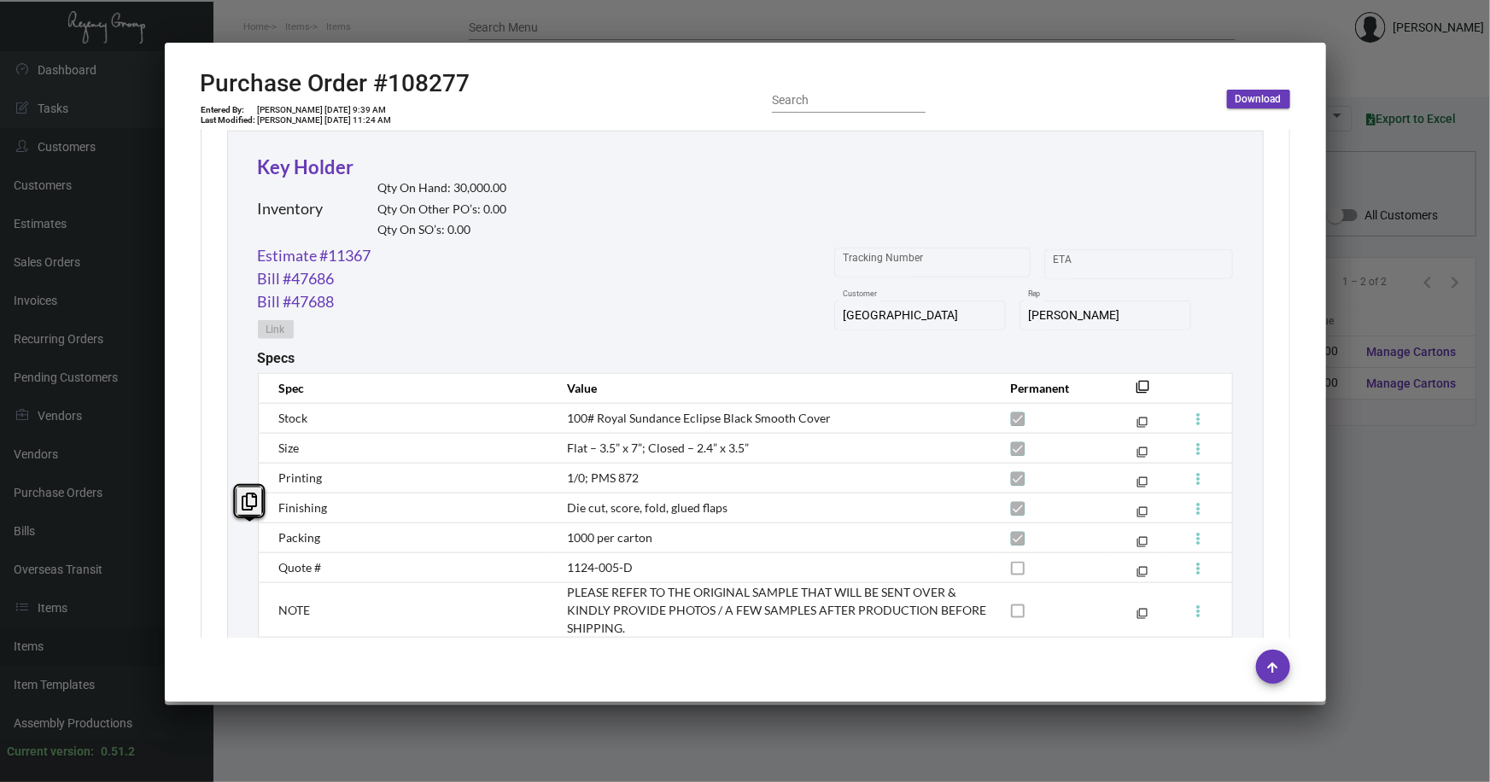
scroll to position [776, 0]
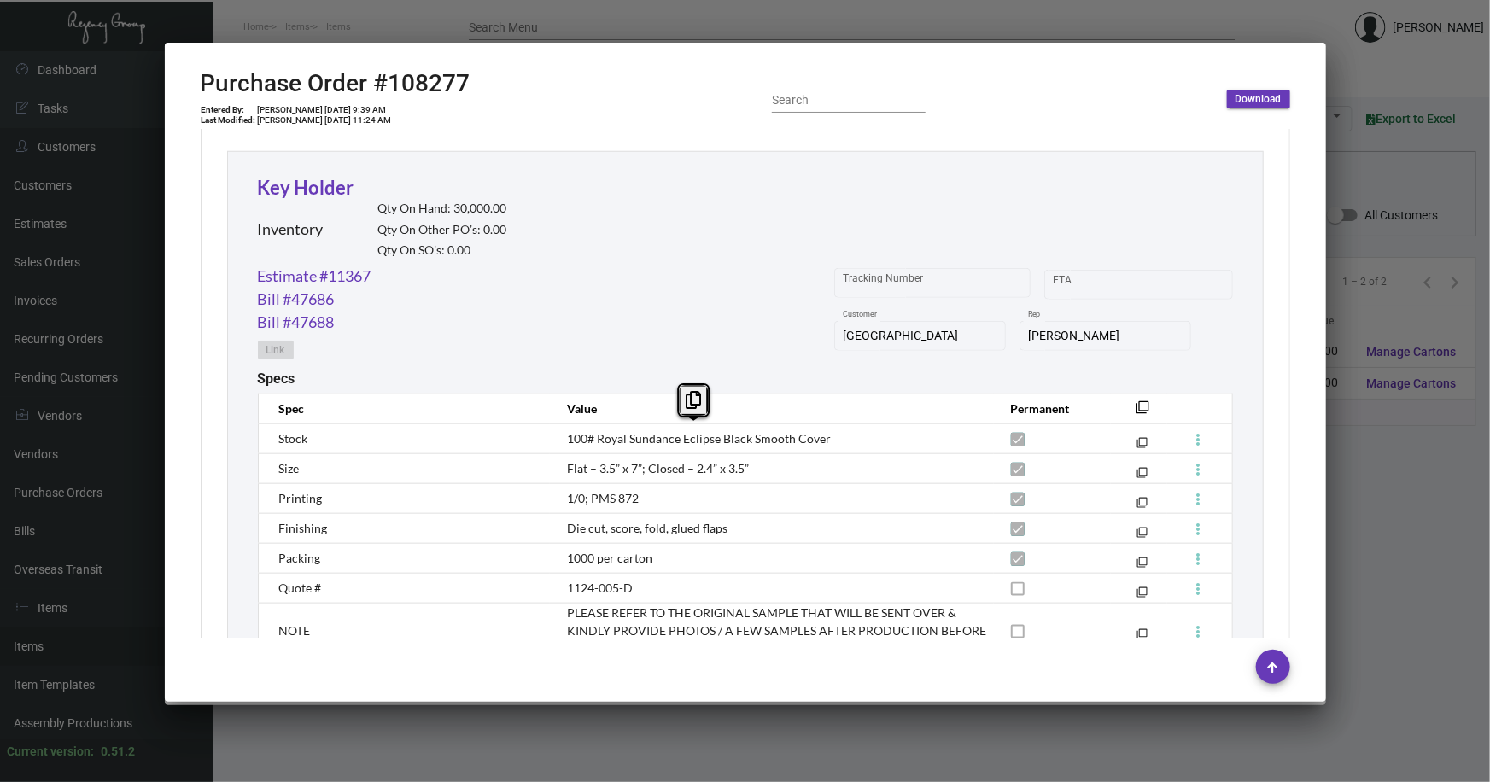
drag, startPoint x: 840, startPoint y: 441, endPoint x: 564, endPoint y: 441, distance: 275.8
click at [564, 441] on td "100# Royal Sundance Eclipse Black Smooth Cover" at bounding box center [771, 438] width 443 height 30
copy span "100# Royal Sundance Eclipse Black Smooth Cover"
drag, startPoint x: 759, startPoint y: 471, endPoint x: 558, endPoint y: 464, distance: 200.8
click at [558, 464] on td "Flat – 3.5” x 7”; Closed – 2.4” x 3.5”" at bounding box center [771, 468] width 443 height 30
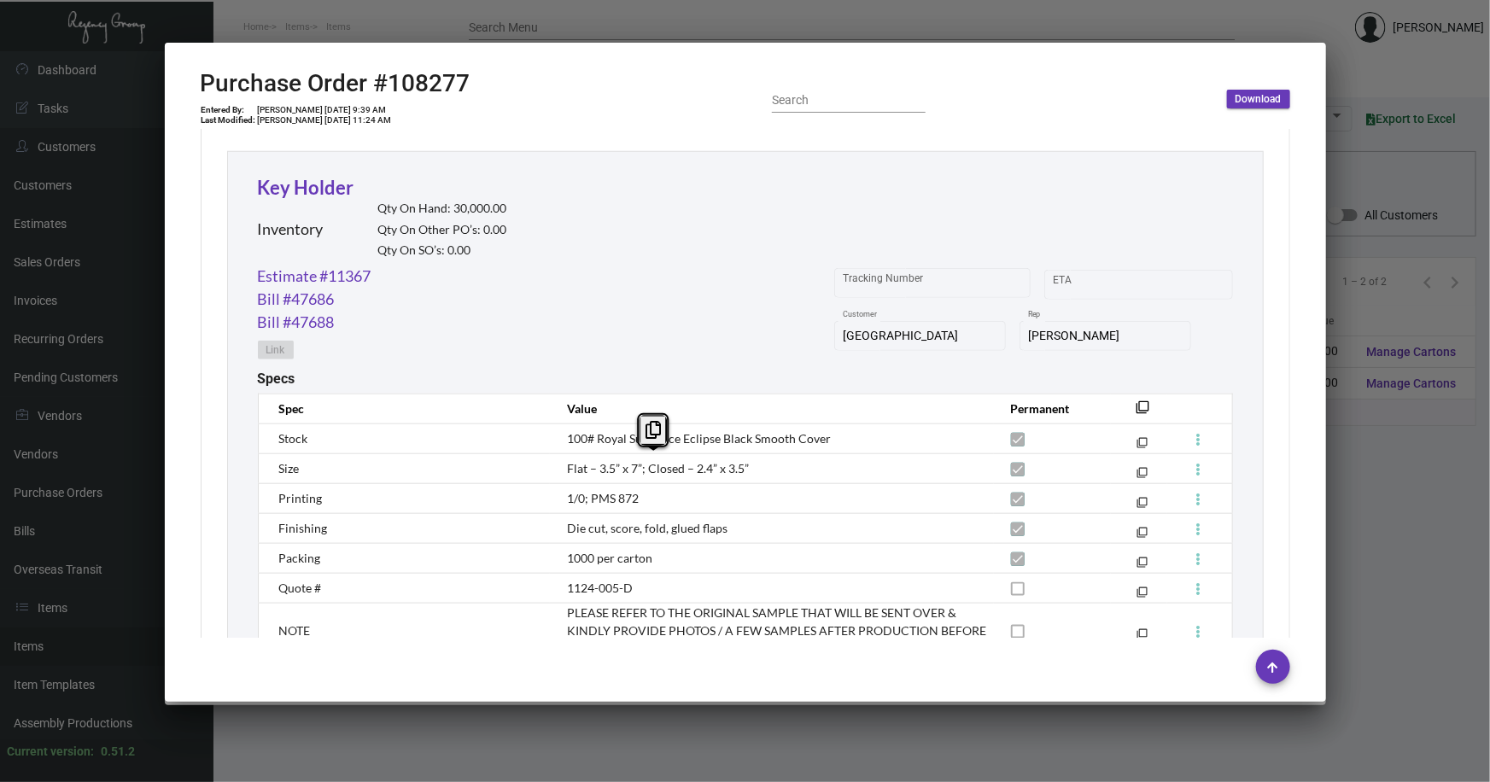
copy span "Flat – 3.5” x 7”; Closed – 2.4” x 3.5”"
click at [800, 453] on td "Flat – 3.5” x 7”; Closed – 2.4” x 3.5”" at bounding box center [771, 468] width 443 height 30
click at [714, 204] on div "Key Holder Inventory Qty On Hand: 30,000.00 Qty On Other PO’s: 0.00 Qty On SO’s…" at bounding box center [745, 218] width 975 height 91
drag, startPoint x: 671, startPoint y: 496, endPoint x: 555, endPoint y: 501, distance: 116.2
click at [555, 501] on td "1/0; PMS 872" at bounding box center [771, 498] width 443 height 30
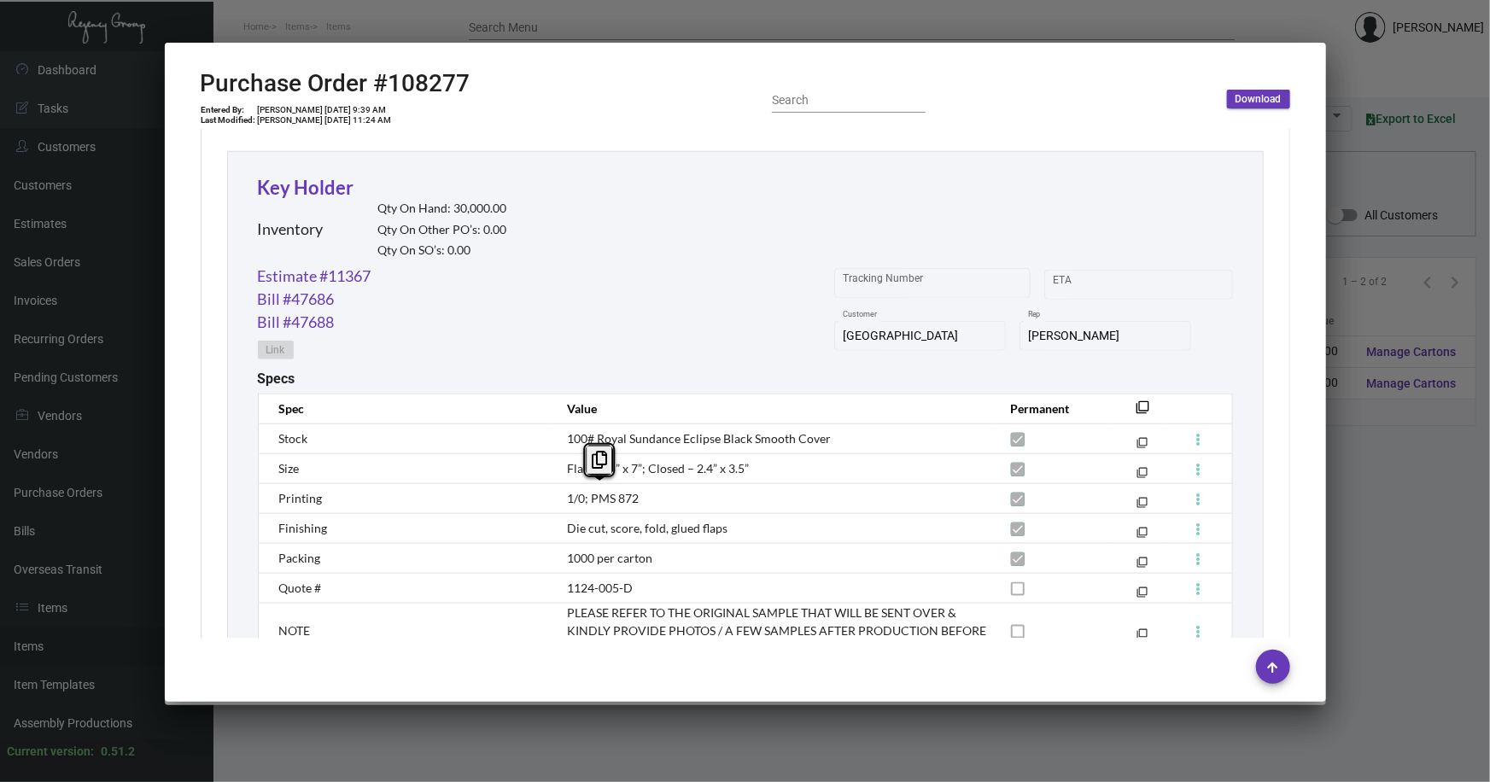
copy span "1/0; PMS 872"
drag, startPoint x: 729, startPoint y: 527, endPoint x: 566, endPoint y: 529, distance: 163.1
click at [566, 529] on td "Die cut, score, fold, glued flaps" at bounding box center [771, 528] width 443 height 30
copy span "Die cut, score, fold, glued flaps"
click at [732, 565] on td "1000 per carton" at bounding box center [771, 558] width 443 height 30
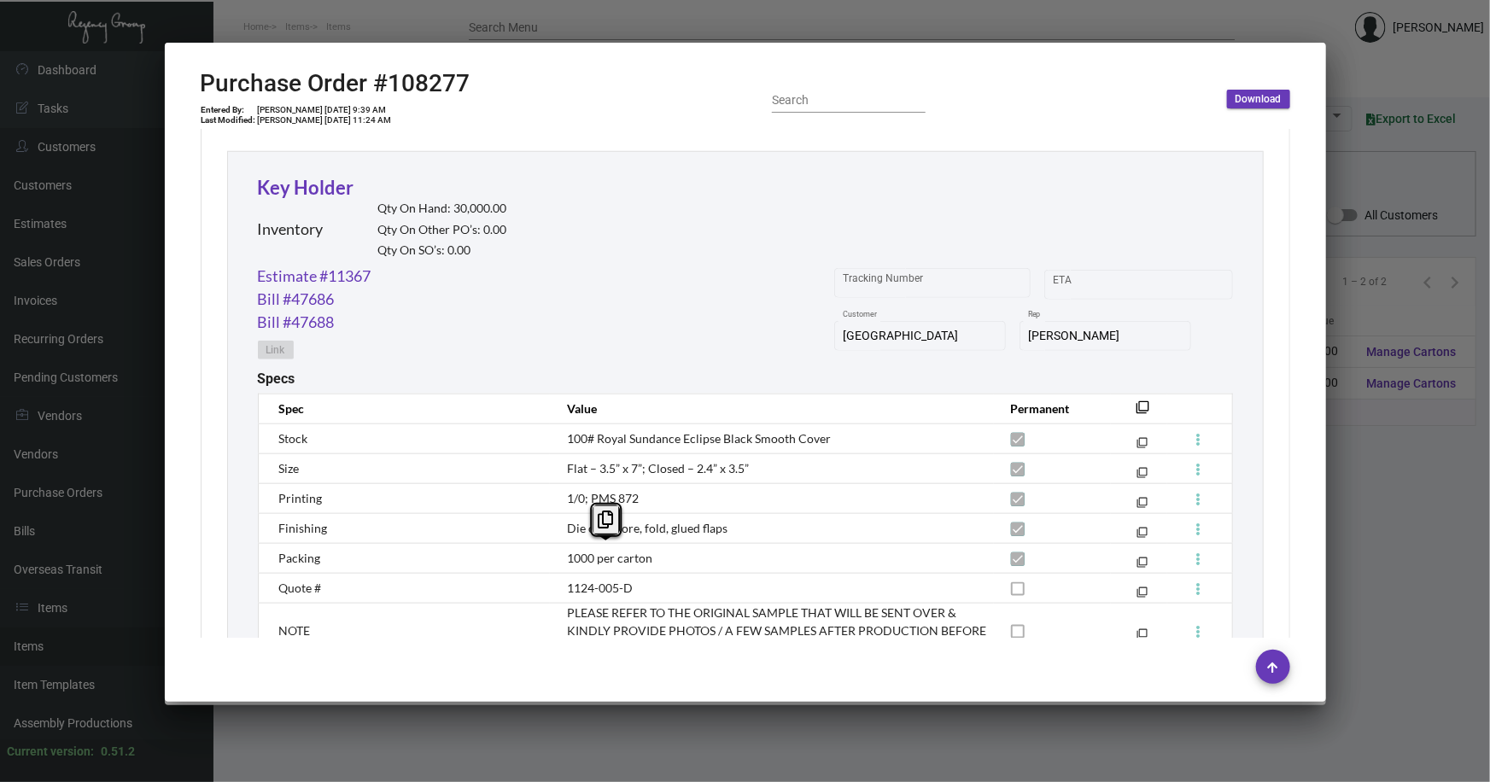
drag, startPoint x: 662, startPoint y: 554, endPoint x: 563, endPoint y: 553, distance: 99.0
click at [563, 553] on td "1000 per carton" at bounding box center [771, 558] width 443 height 30
copy span "1000 per carton"
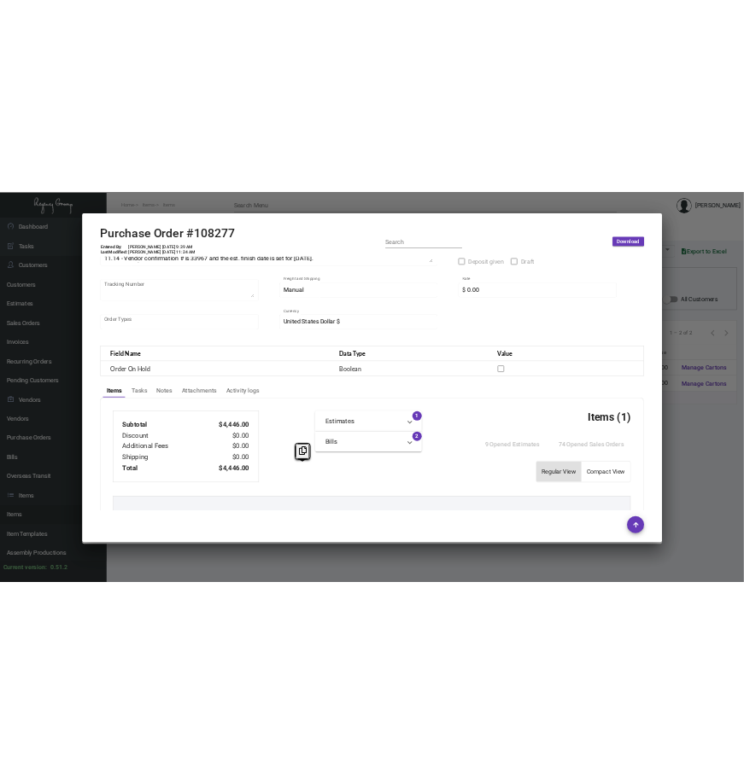
scroll to position [94, 0]
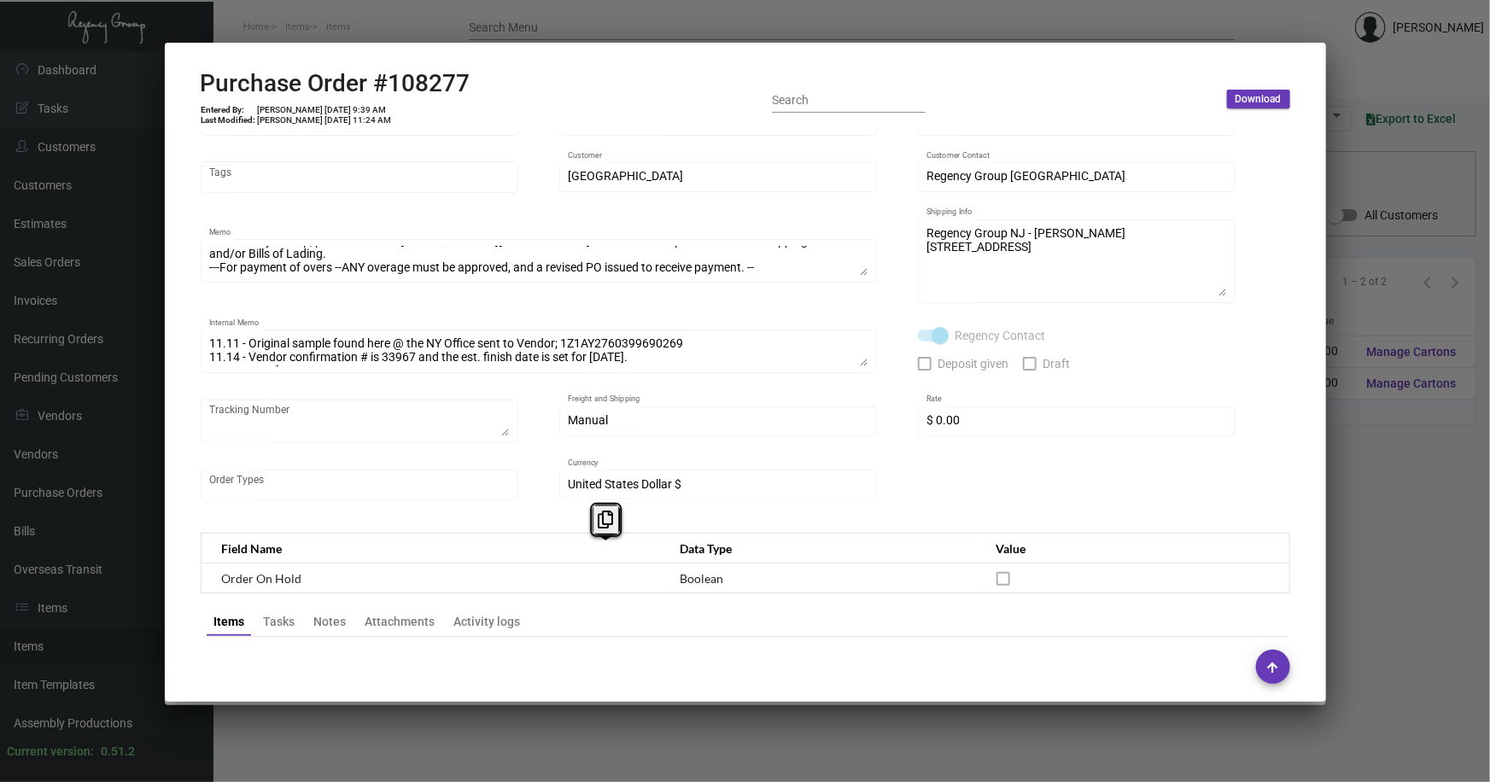
click at [1357, 479] on div at bounding box center [745, 391] width 1490 height 782
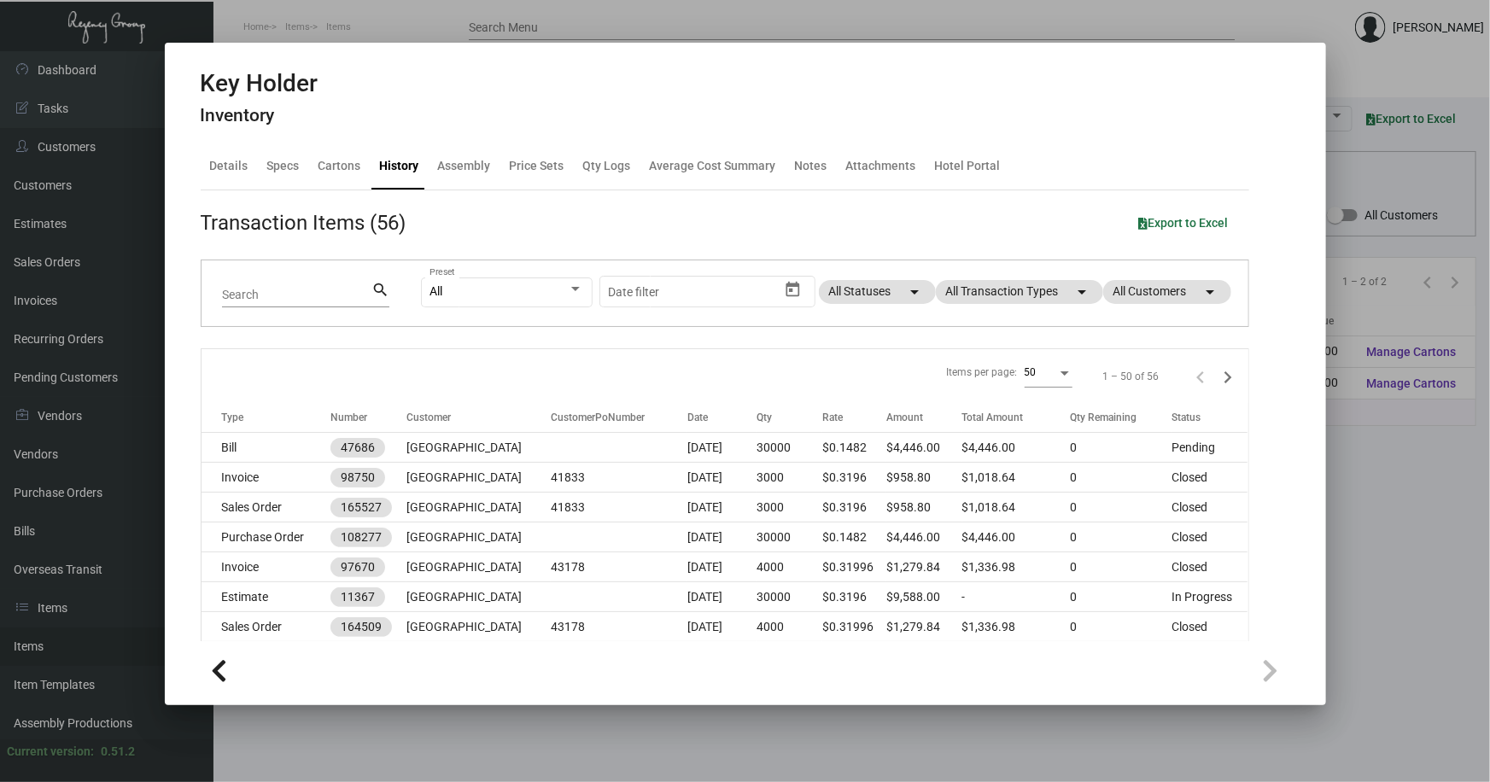
click at [1348, 475] on div at bounding box center [745, 391] width 1490 height 782
